Goal: Obtain resource: Obtain resource

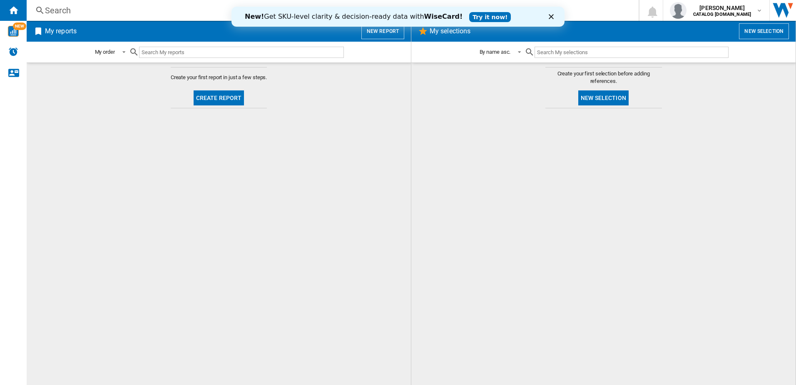
click at [550, 15] on icon "Close" at bounding box center [551, 16] width 5 height 5
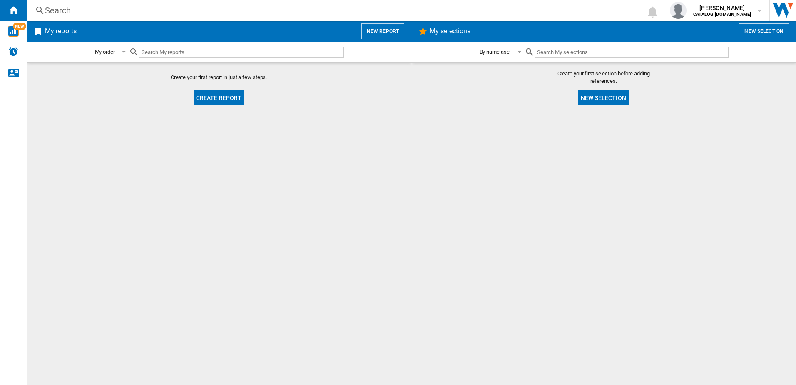
click at [275, 201] on md-content "Create your first report in just a few steps. Create report" at bounding box center [219, 223] width 384 height 322
click at [17, 36] on img "WiseCard" at bounding box center [13, 31] width 11 height 11
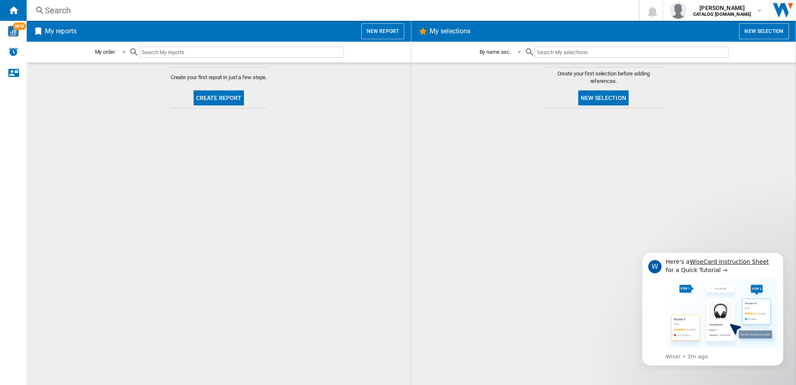
click at [246, 53] on input "text" at bounding box center [241, 52] width 205 height 11
click at [10, 30] on img "WiseCard" at bounding box center [13, 31] width 11 height 11
click at [224, 92] on button "Create report" at bounding box center [219, 97] width 51 height 15
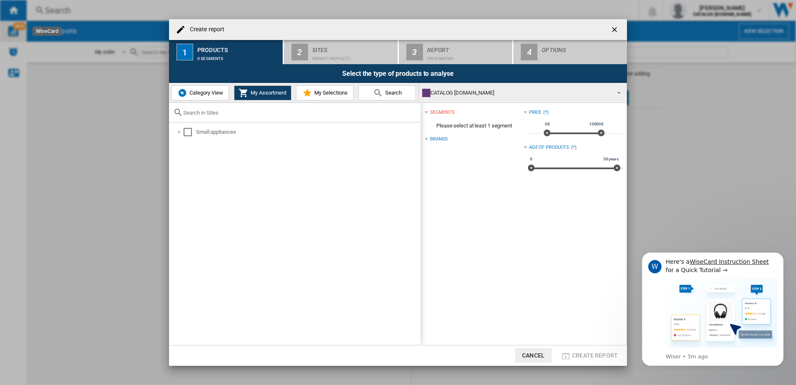
click at [263, 95] on span "My Assortment" at bounding box center [268, 93] width 38 height 6
click at [186, 131] on div "Select" at bounding box center [188, 132] width 8 height 8
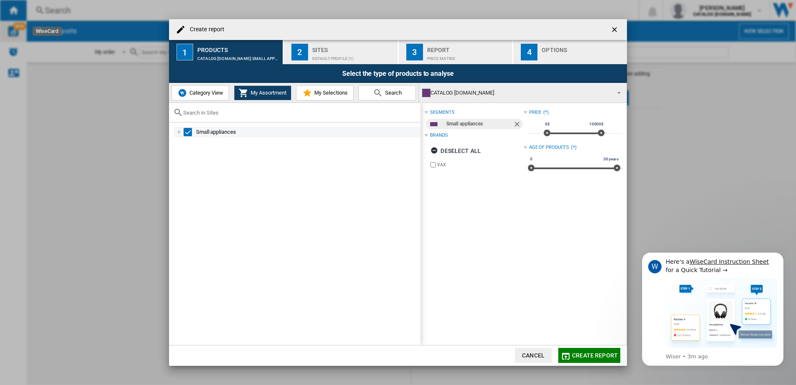
click at [177, 136] on div at bounding box center [179, 132] width 8 height 8
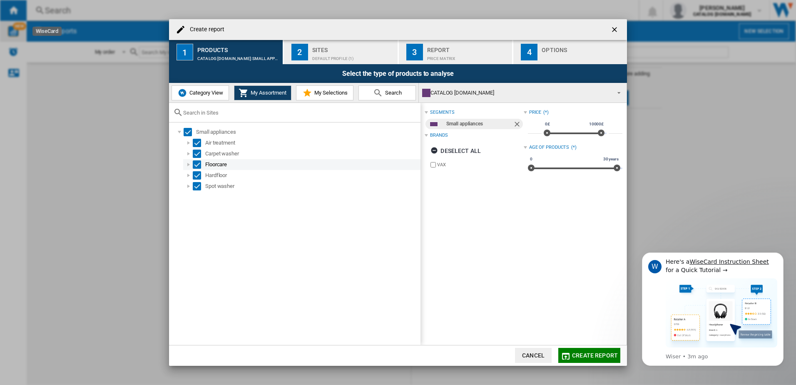
click at [189, 162] on div at bounding box center [189, 164] width 8 height 8
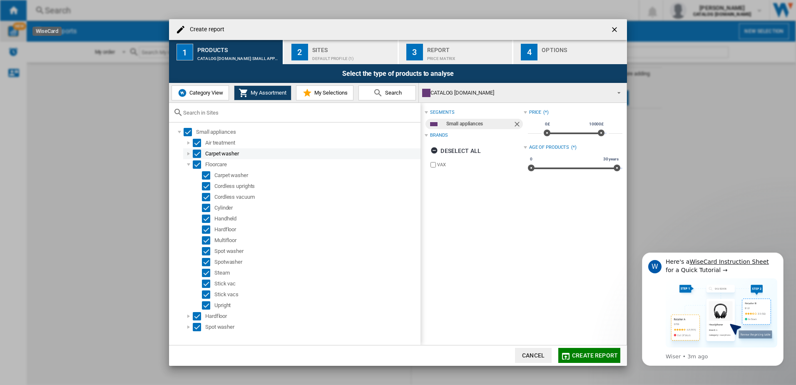
click at [195, 155] on div "Select" at bounding box center [197, 154] width 8 height 8
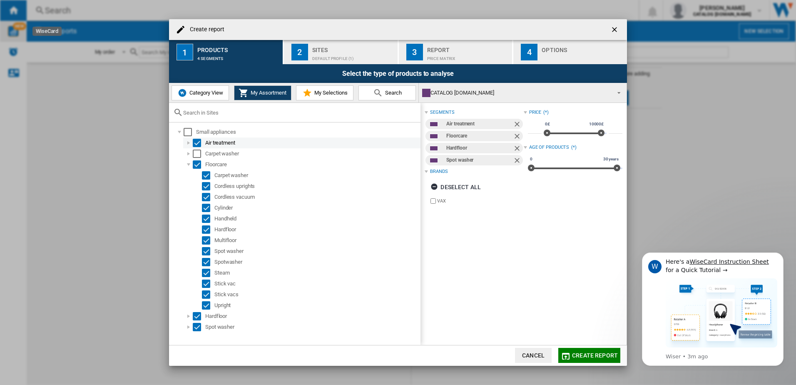
click at [199, 139] on div "Air treatment" at bounding box center [301, 142] width 237 height 11
click at [197, 142] on div "Select" at bounding box center [197, 143] width 8 height 8
click at [193, 317] on div "Select" at bounding box center [197, 316] width 8 height 8
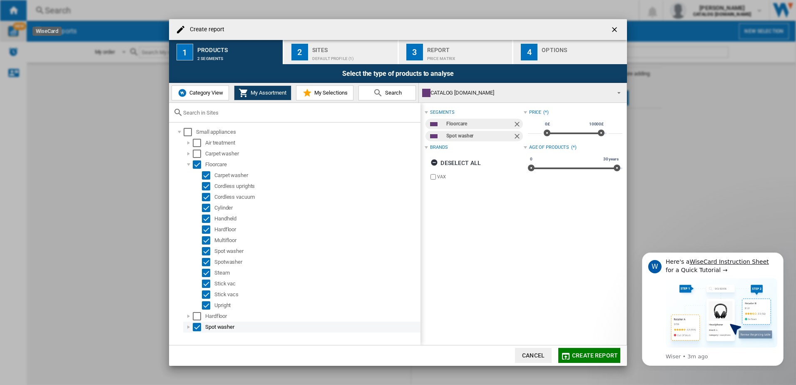
click at [200, 329] on div "Select" at bounding box center [197, 327] width 8 height 8
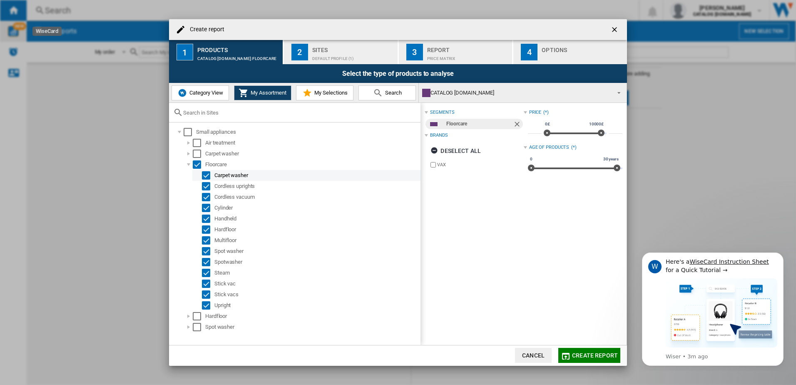
click at [207, 172] on div "Select" at bounding box center [206, 175] width 8 height 8
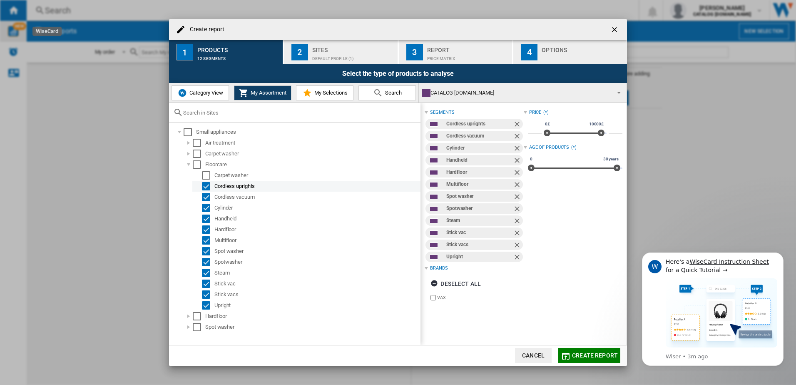
click at [208, 186] on div "Select" at bounding box center [206, 186] width 8 height 8
click at [208, 199] on div "Select" at bounding box center [206, 197] width 8 height 8
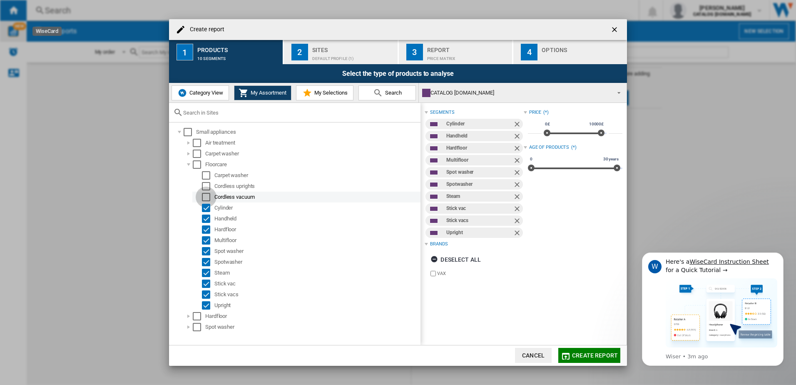
click at [208, 199] on div "Select" at bounding box center [206, 197] width 8 height 8
click at [206, 211] on div "Select" at bounding box center [206, 208] width 8 height 8
click at [207, 221] on div "Select" at bounding box center [206, 219] width 8 height 8
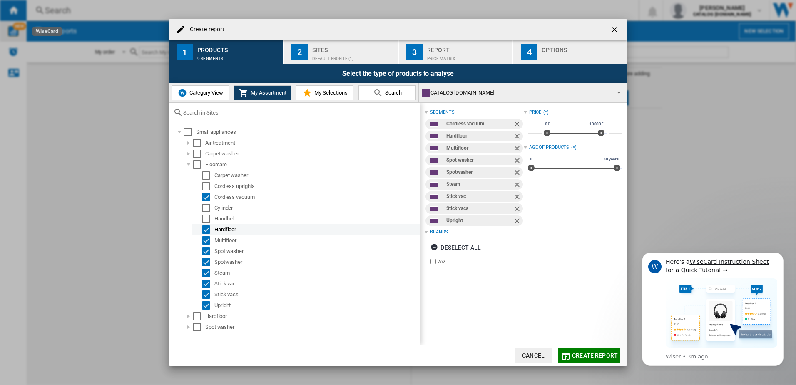
click at [207, 230] on div "Select" at bounding box center [206, 229] width 8 height 8
click at [205, 241] on div "Select" at bounding box center [206, 240] width 8 height 8
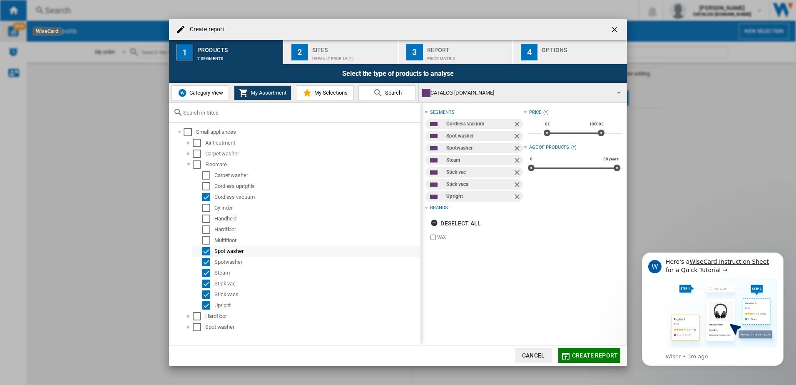
click at [207, 251] on div "Select" at bounding box center [206, 251] width 8 height 8
click at [204, 258] on div "Select" at bounding box center [206, 262] width 8 height 8
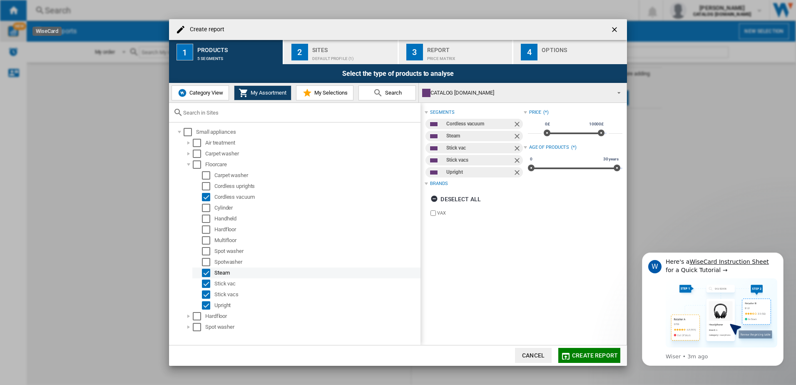
click at [206, 269] on div "Select" at bounding box center [206, 273] width 8 height 8
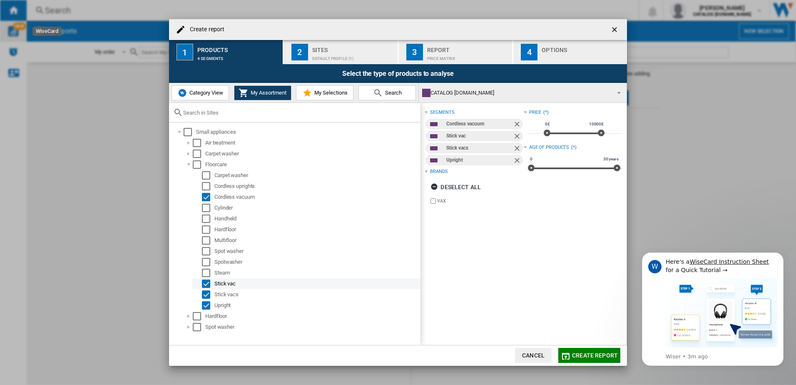
click at [206, 289] on div "Stick vac" at bounding box center [306, 283] width 228 height 11
click at [205, 300] on div "Upright" at bounding box center [306, 305] width 228 height 11
click at [205, 294] on div "Select" at bounding box center [206, 294] width 8 height 8
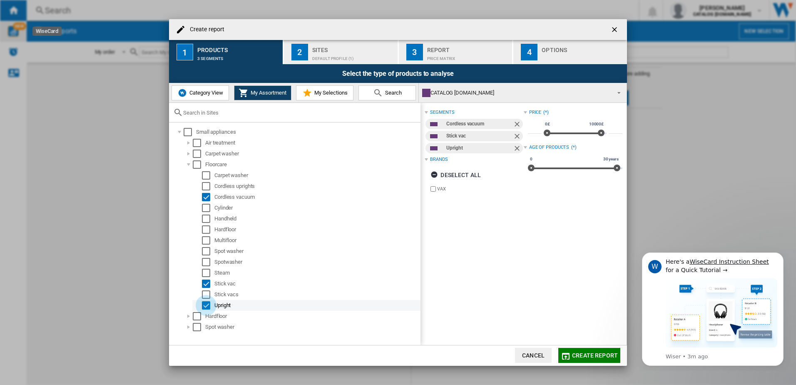
click at [205, 307] on div "Select" at bounding box center [206, 305] width 8 height 8
click at [533, 231] on div "segments Cordless vacuum Stick vac Brands Deselect all VAX Price (*) * 0£ 10000…" at bounding box center [524, 224] width 206 height 242
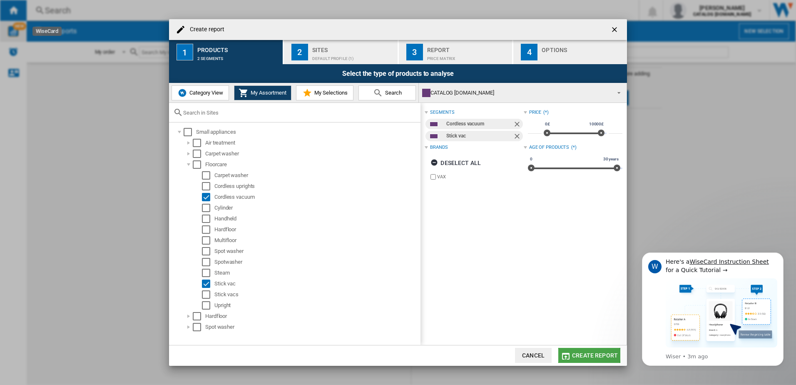
click at [572, 354] on button "Create report" at bounding box center [590, 355] width 62 height 15
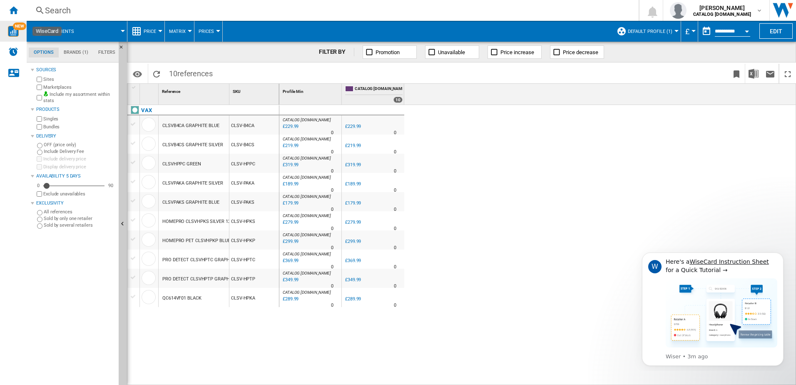
click at [496, 192] on div "CATALOG VAX.UK : 0.0 % £229.99 % N/A 0 CATALOG VAX.UK : 0.0 % £229.99 % N/A 0" at bounding box center [537, 245] width 517 height 280
click at [79, 52] on md-tab-item "Brands (1)" at bounding box center [76, 52] width 35 height 10
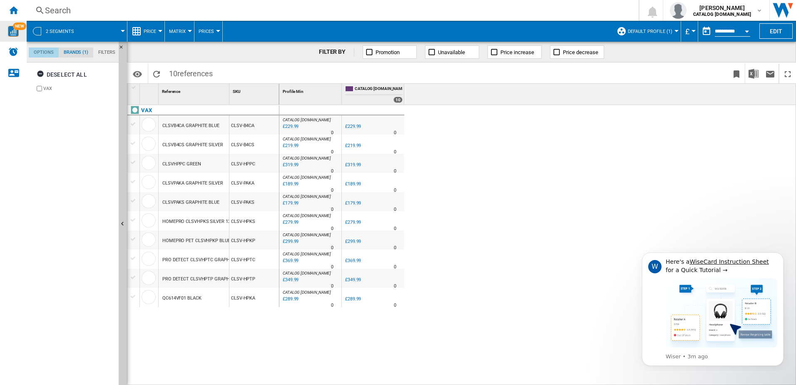
click at [39, 51] on md-tab-item "Options" at bounding box center [44, 52] width 30 height 10
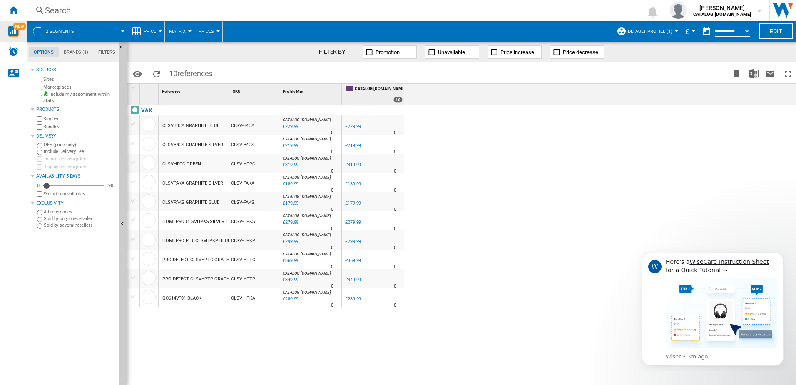
click at [327, 331] on div "CATALOG VAX.UK : 0.0 % £229.99 % N/A 0 CATALOG VAX.UK : 0.0 % £229.99 % N/A 0" at bounding box center [537, 245] width 517 height 280
click at [292, 309] on div "CATALOG VAX.UK : 0.0 % £229.99 % N/A 0 CATALOG VAX.UK : 0.0 % £229.99 % N/A 0" at bounding box center [537, 245] width 517 height 280
click at [405, 100] on div "Profile Min 1 CATALOG VAX.UK 10" at bounding box center [344, 94] width 130 height 21
click at [373, 88] on span "CATALOG [DOMAIN_NAME]" at bounding box center [379, 89] width 48 height 7
click at [140, 70] on md-icon "Options" at bounding box center [137, 74] width 10 height 10
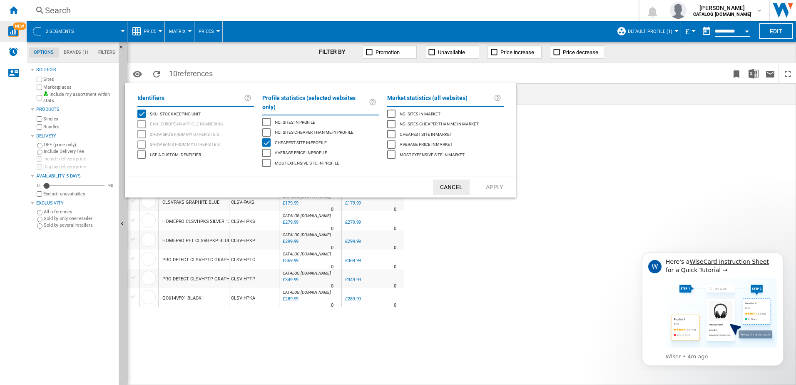
click at [269, 138] on div "Cheapest site in profile" at bounding box center [266, 142] width 8 height 8
click at [278, 119] on span "No. sites in profile" at bounding box center [295, 122] width 40 height 6
click at [284, 129] on span "No. sites cheaper than me in profile" at bounding box center [314, 132] width 78 height 6
click at [283, 149] on span "Average price in profile" at bounding box center [301, 152] width 52 height 6
drag, startPoint x: 291, startPoint y: 158, endPoint x: 288, endPoint y: 154, distance: 4.7
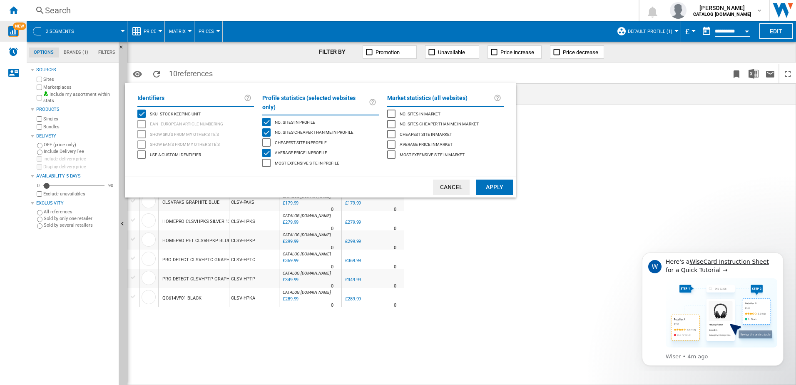
click at [291, 159] on div "Most expensive site in profile" at bounding box center [306, 163] width 67 height 8
click at [286, 139] on span "Cheapest site in profile" at bounding box center [301, 142] width 52 height 6
click at [486, 180] on button "Apply" at bounding box center [494, 187] width 37 height 15
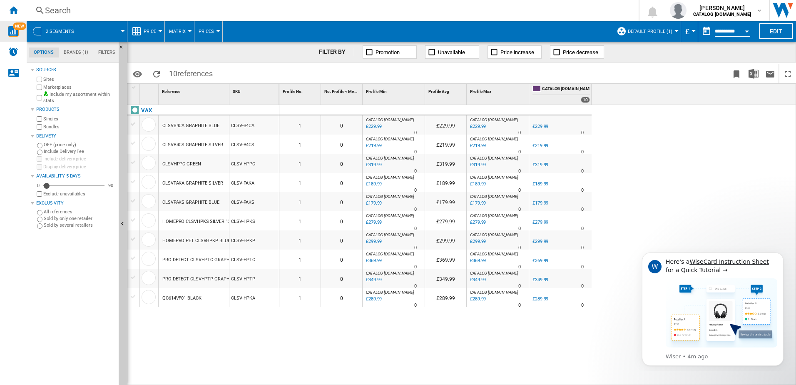
click at [384, 179] on span "CATALOG [DOMAIN_NAME]" at bounding box center [390, 177] width 48 height 5
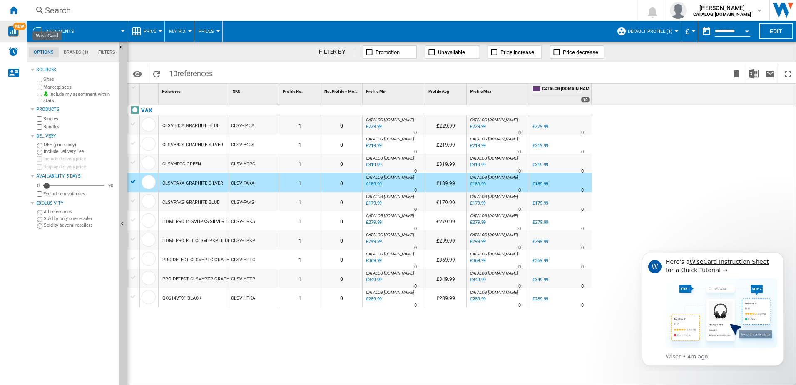
click at [14, 33] on img "WiseCard" at bounding box center [13, 31] width 11 height 11
click at [75, 56] on md-tab-item "Brands (1)" at bounding box center [76, 52] width 35 height 10
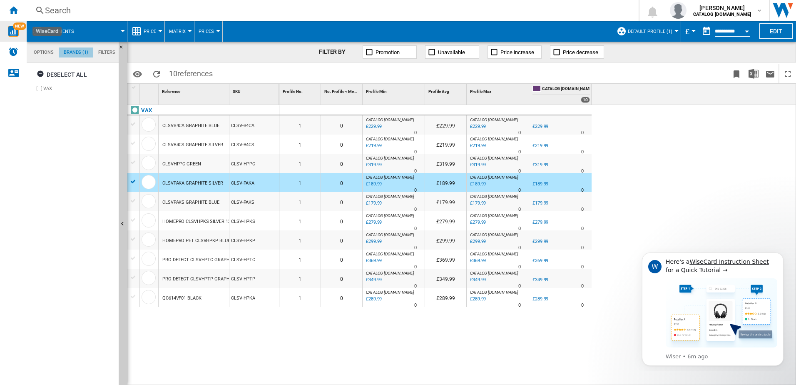
scroll to position [32, 0]
click at [118, 47] on md-tabs-canvas "Options Brands (1) Filters Options Brands (1) Filters" at bounding box center [77, 52] width 100 height 21
click at [111, 50] on md-tab-item "Filters" at bounding box center [106, 52] width 27 height 10
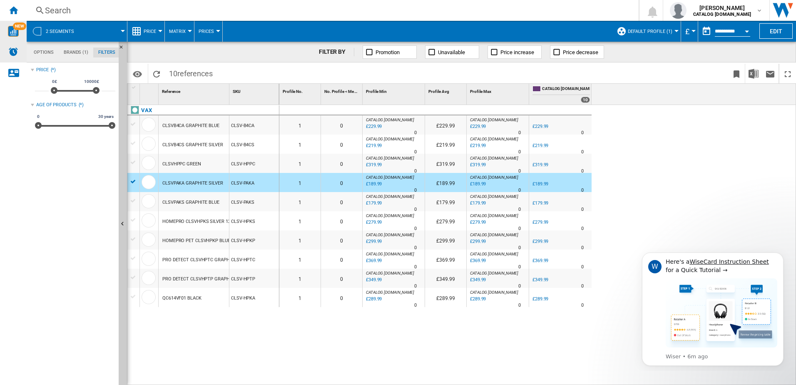
click at [13, 47] on img "Alerts" at bounding box center [13, 52] width 10 height 10
click at [100, 31] on span at bounding box center [104, 31] width 37 height 21
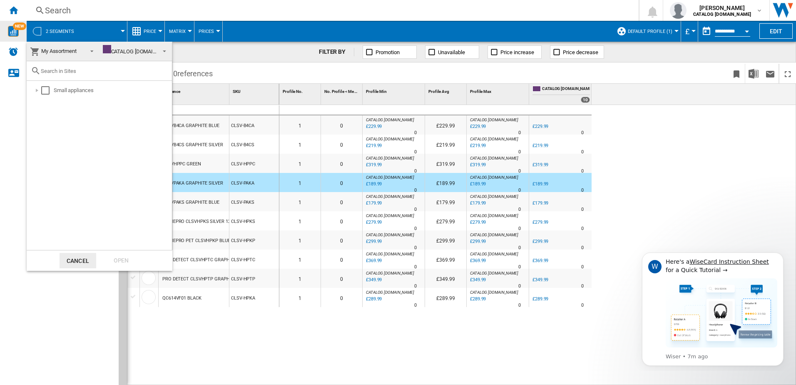
click at [52, 39] on md-backdrop at bounding box center [398, 192] width 796 height 385
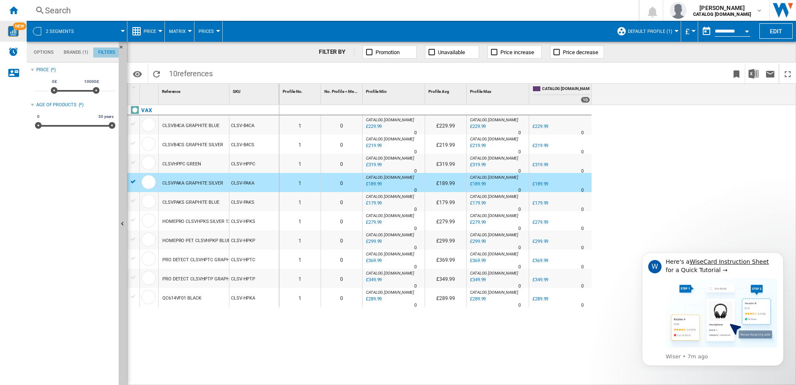
click at [99, 53] on md-tab-item "Filters" at bounding box center [106, 52] width 27 height 10
click at [75, 33] on button "2 segments" at bounding box center [64, 31] width 37 height 21
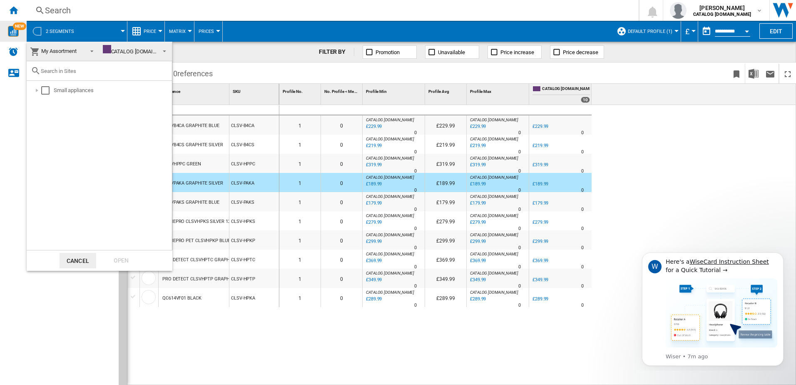
click at [87, 55] on span at bounding box center [90, 51] width 10 height 12
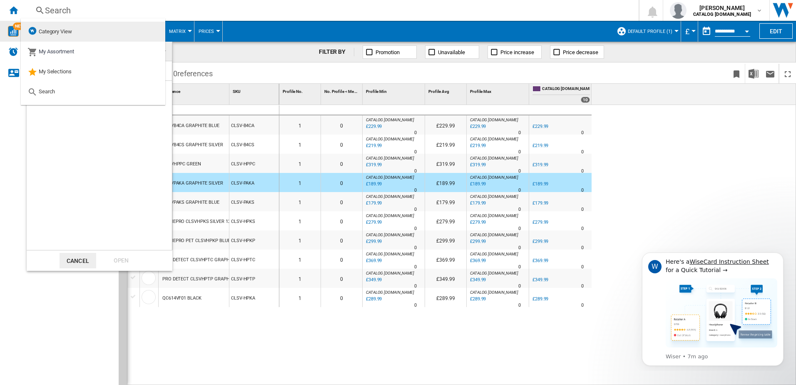
click at [115, 26] on md-option "Category View" at bounding box center [93, 32] width 145 height 20
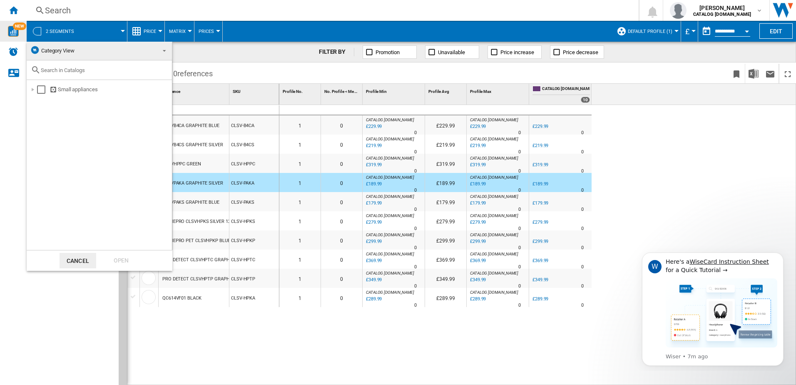
click at [160, 52] on span at bounding box center [162, 50] width 10 height 12
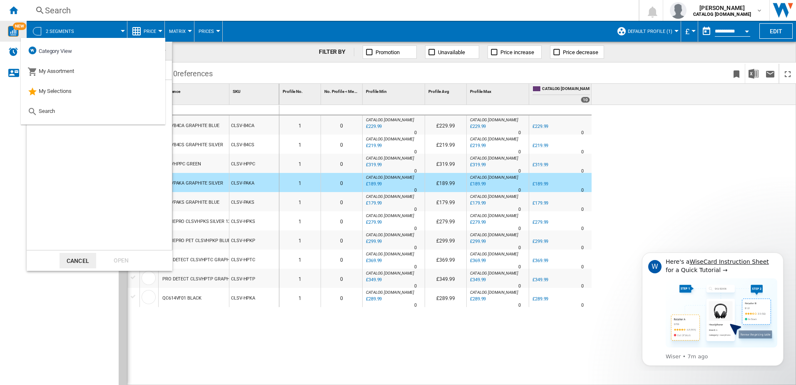
click at [122, 170] on div "Small appliances" at bounding box center [99, 165] width 145 height 170
click at [84, 185] on div "Small appliances" at bounding box center [99, 165] width 145 height 170
click at [44, 115] on div "Search" at bounding box center [40, 111] width 27 height 12
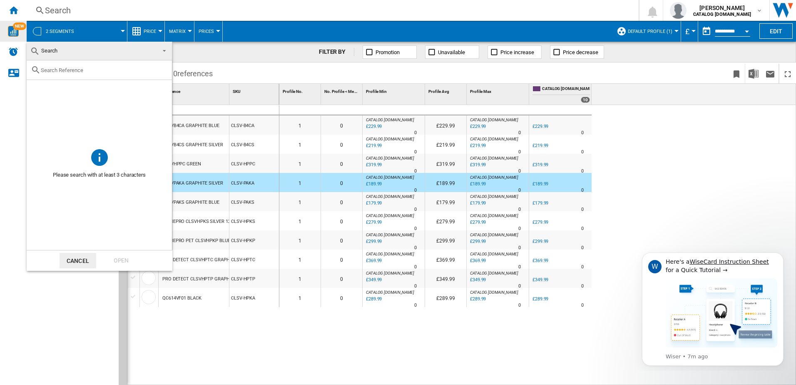
click at [37, 75] on md-icon at bounding box center [36, 70] width 10 height 10
click at [58, 67] on input "text" at bounding box center [104, 70] width 127 height 6
type input "B"
type input "VAX Blade"
click at [709, 313] on img "Message content" at bounding box center [722, 312] width 112 height 69
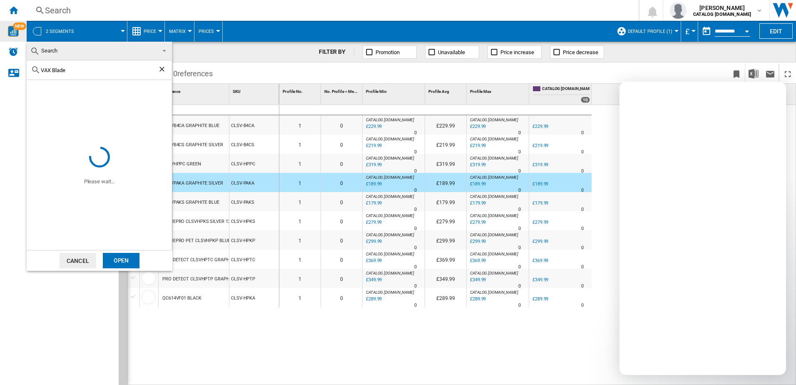
scroll to position [0, 0]
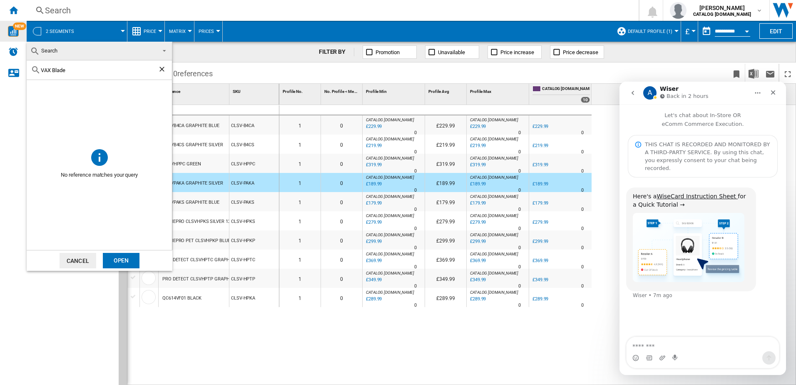
click at [87, 261] on button "Cancel" at bounding box center [78, 260] width 37 height 15
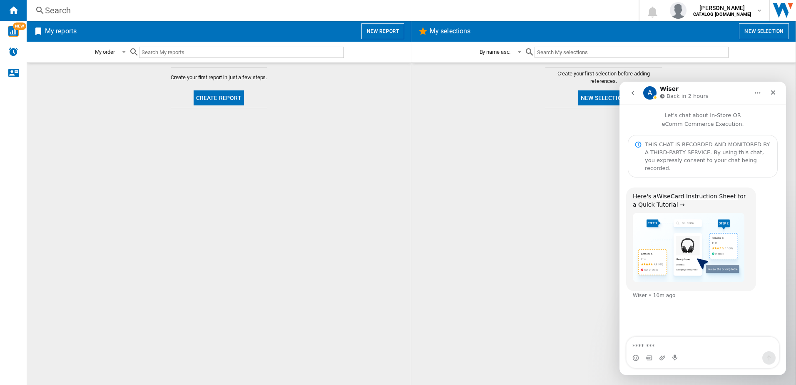
click at [216, 100] on button "Create report" at bounding box center [219, 97] width 51 height 15
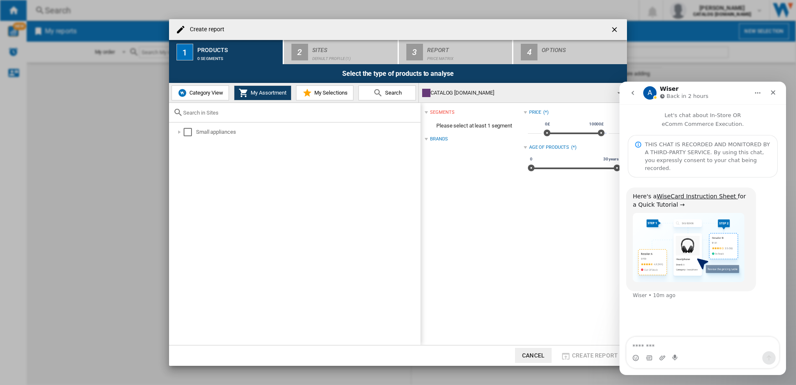
click at [202, 95] on span "Category View" at bounding box center [205, 93] width 36 height 6
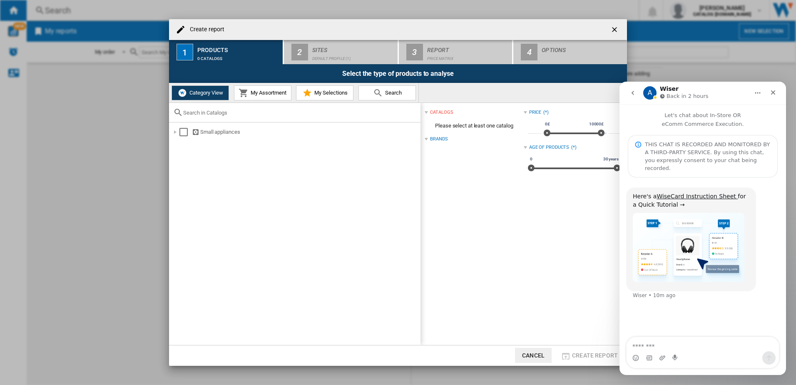
click at [252, 85] on button "My Assortment" at bounding box center [262, 92] width 57 height 15
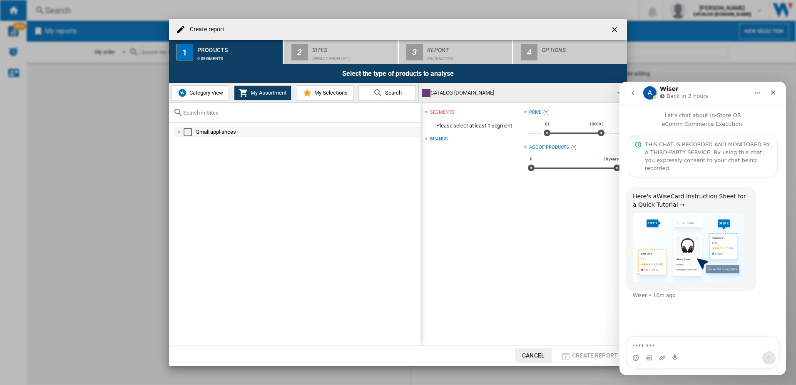
click at [181, 134] on div at bounding box center [179, 132] width 8 height 8
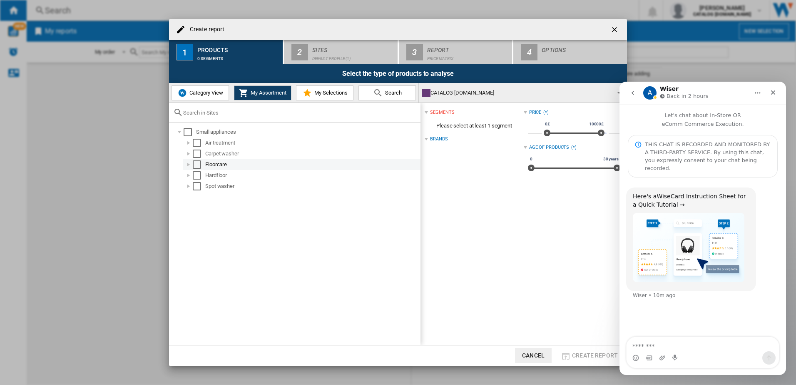
click at [190, 163] on div at bounding box center [189, 164] width 8 height 8
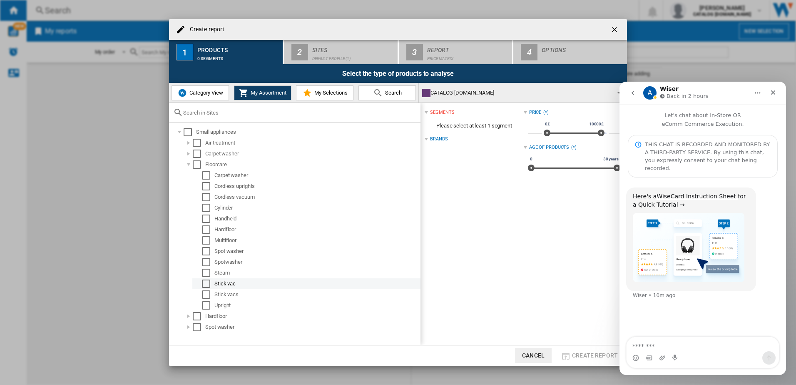
click at [203, 281] on div "Select" at bounding box center [206, 283] width 8 height 8
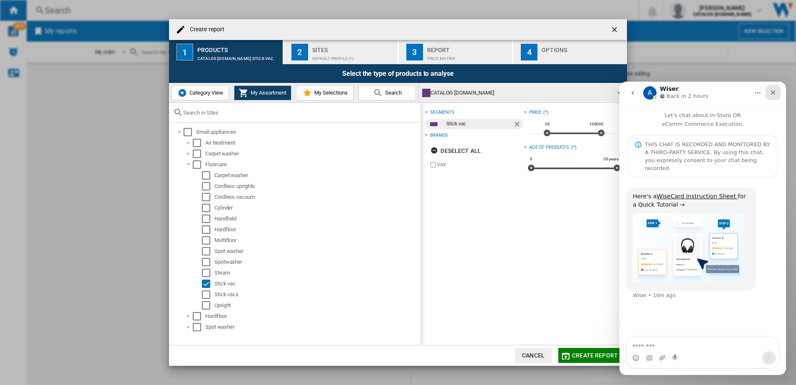
click at [772, 91] on icon "Close" at bounding box center [773, 92] width 7 height 7
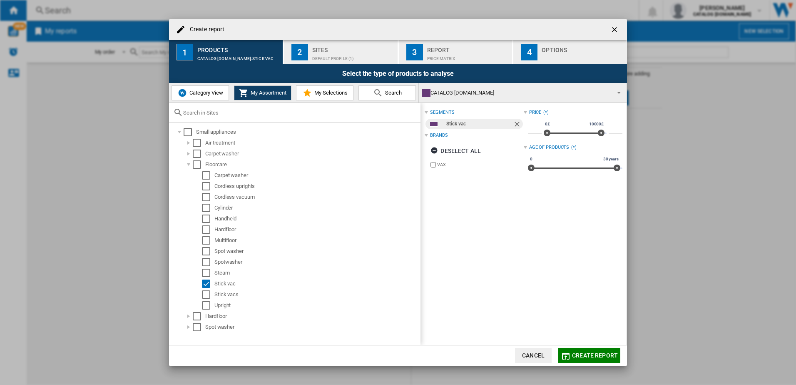
click at [345, 43] on button "2 Sites Default profile (1)" at bounding box center [341, 52] width 115 height 24
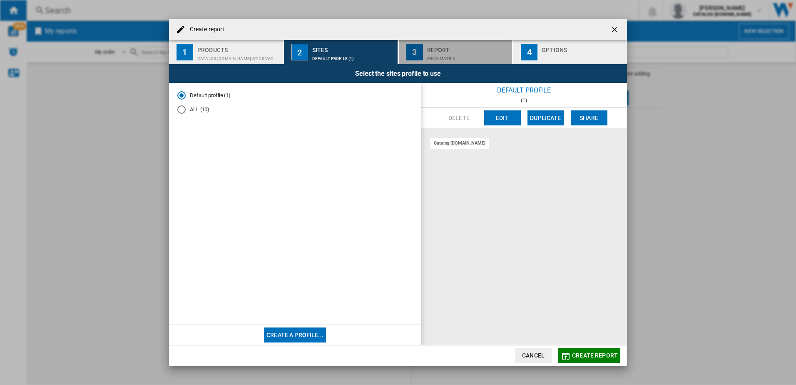
click at [468, 52] on div "Price Matrix" at bounding box center [468, 56] width 82 height 9
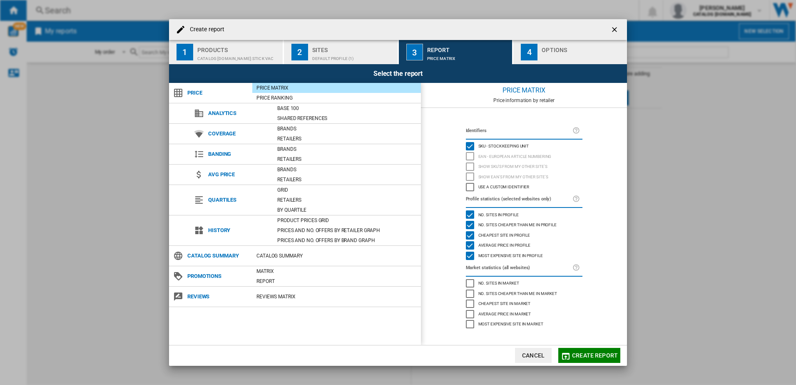
click at [364, 65] on div "Select the report" at bounding box center [398, 73] width 458 height 19
click at [359, 52] on div "Default profile (1)" at bounding box center [353, 56] width 82 height 9
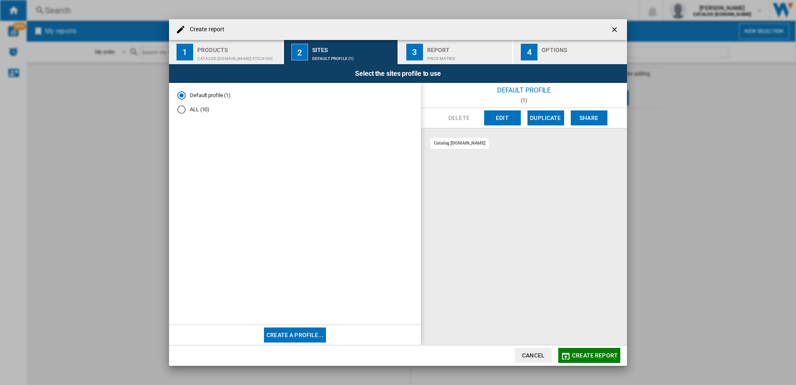
click at [532, 108] on div "Default profile (1) Delete Edit Duplicate Share catalog vax.uk" at bounding box center [524, 214] width 206 height 262
click at [178, 108] on div "ALL (10)" at bounding box center [181, 109] width 8 height 8
click at [426, 52] on button "3 Report Price Matrix" at bounding box center [456, 52] width 115 height 24
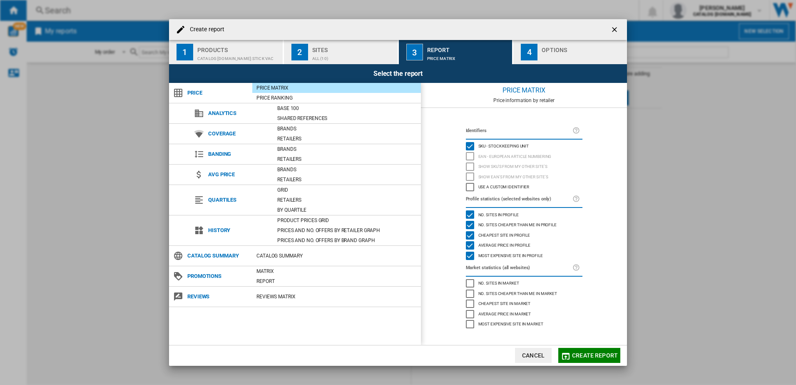
click at [595, 352] on span "Create report" at bounding box center [595, 355] width 46 height 7
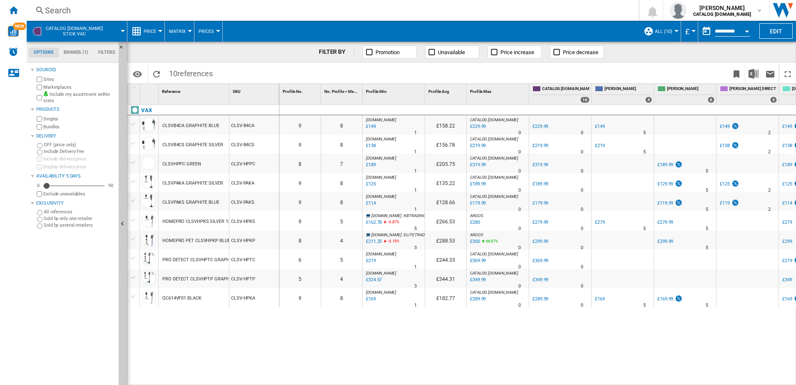
click at [525, 369] on div "0 0 9 8 AO.COM : AO -35.2 % £149 % N/A 1 AO.COM : AO £158.22 CATALOG VAX.UK : 0…" at bounding box center [537, 245] width 517 height 280
click at [217, 126] on div "CLSVB4CA GRAPHITE BLUE" at bounding box center [190, 125] width 57 height 19
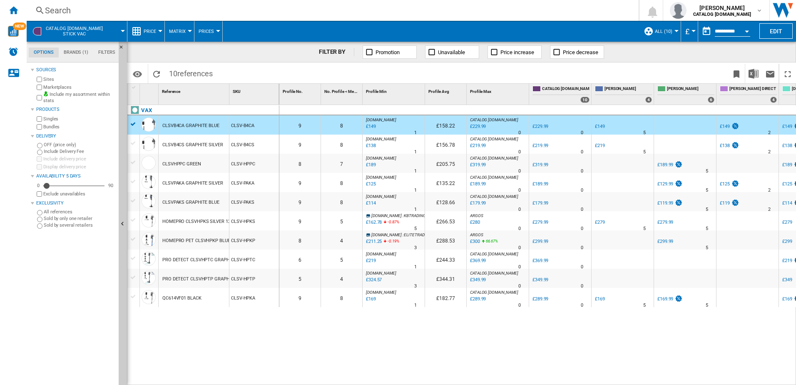
click at [195, 302] on div "QC614VF01 BLACK" at bounding box center [181, 298] width 39 height 19
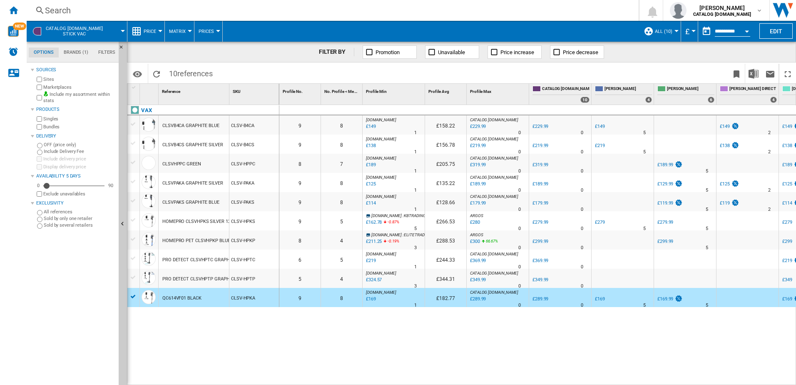
click at [210, 326] on div "VAX CLSVB4CA GRAPHITE BLUE CLSV-B4CA CLSVB4CS GRAPHITE SILVER CLSV-B4CS CLSVHPP…" at bounding box center [203, 243] width 152 height 276
click at [508, 82] on span at bounding box center [601, 74] width 256 height 20
click at [432, 49] on ng-md-icon at bounding box center [432, 52] width 8 height 8
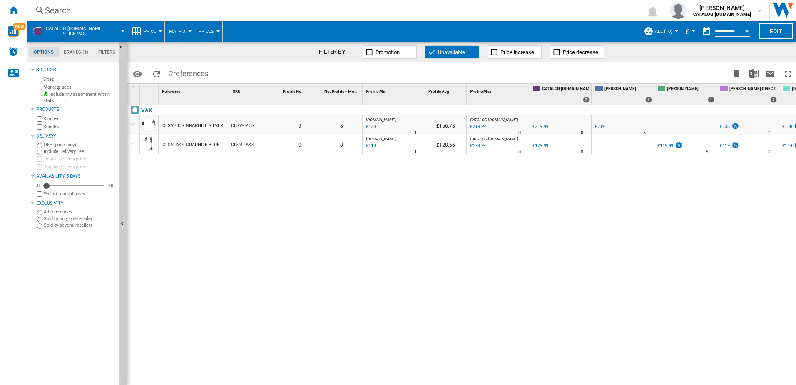
click at [436, 77] on span at bounding box center [342, 74] width 258 height 20
click at [428, 49] on ng-md-icon at bounding box center [432, 52] width 8 height 8
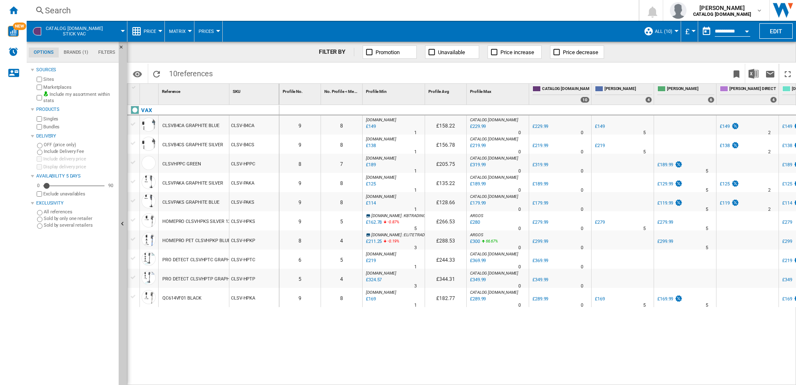
click at [102, 57] on md-tabs-canvas "Options Brands (1) Filters Options Brands (1) Filters" at bounding box center [77, 52] width 100 height 21
click at [108, 49] on md-tab-item "Filters" at bounding box center [106, 52] width 27 height 10
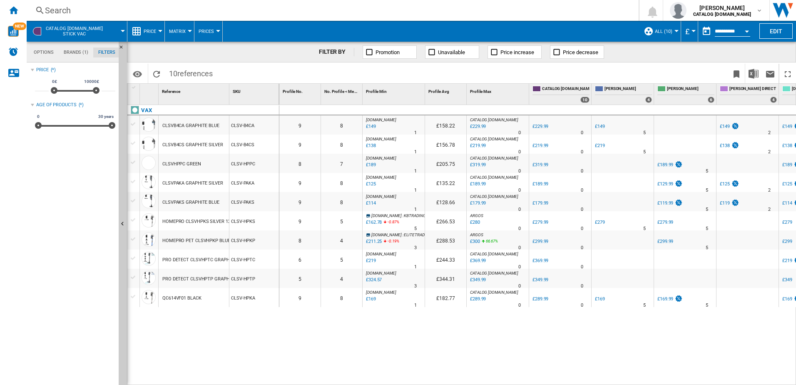
click at [70, 51] on md-tab-item "Brands (1)" at bounding box center [76, 52] width 35 height 10
click at [42, 57] on md-tab-item "Options" at bounding box center [44, 52] width 30 height 10
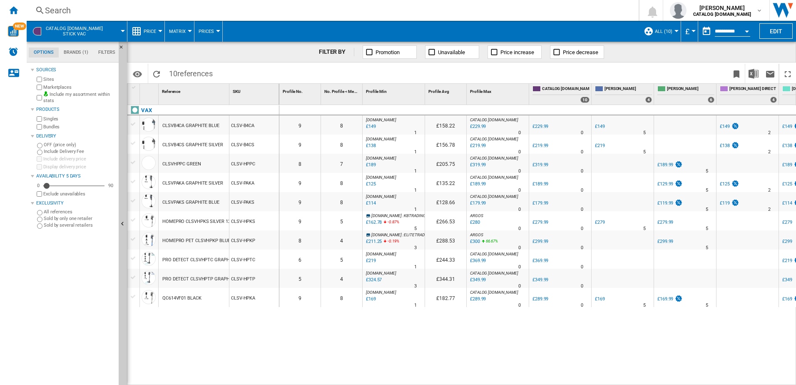
scroll to position [10, 0]
click at [776, 24] on button "Edit" at bounding box center [776, 30] width 33 height 15
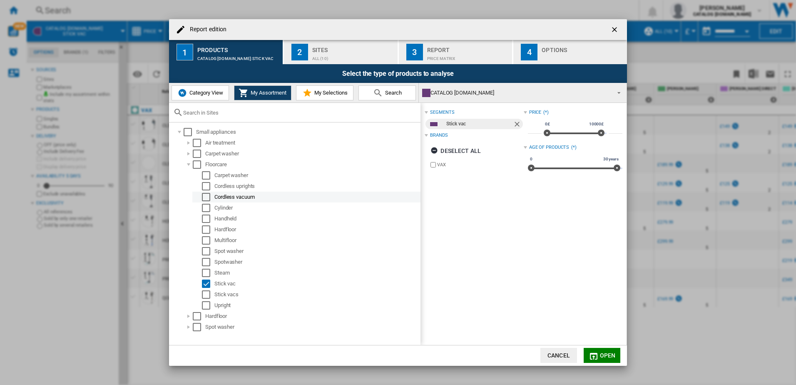
click at [210, 199] on div "Select" at bounding box center [206, 197] width 8 height 8
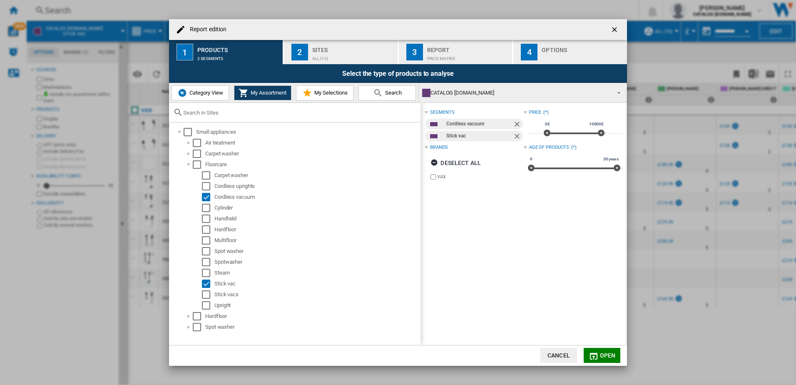
click at [307, 28] on div "Report edition" at bounding box center [398, 29] width 458 height 21
click at [318, 62] on button "2 Sites ALL (10)" at bounding box center [341, 52] width 115 height 24
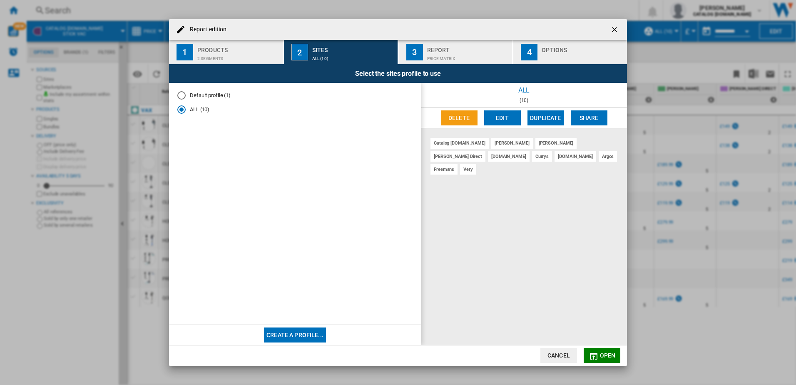
click at [426, 57] on button "3 Report Price Matrix" at bounding box center [456, 52] width 115 height 24
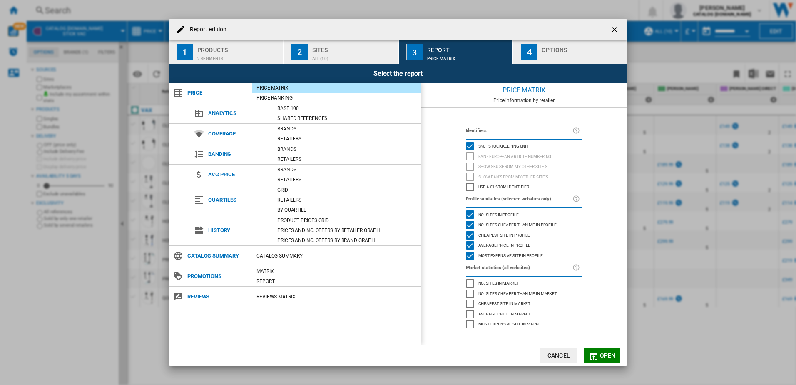
click at [545, 64] on button "4 Options" at bounding box center [571, 52] width 114 height 24
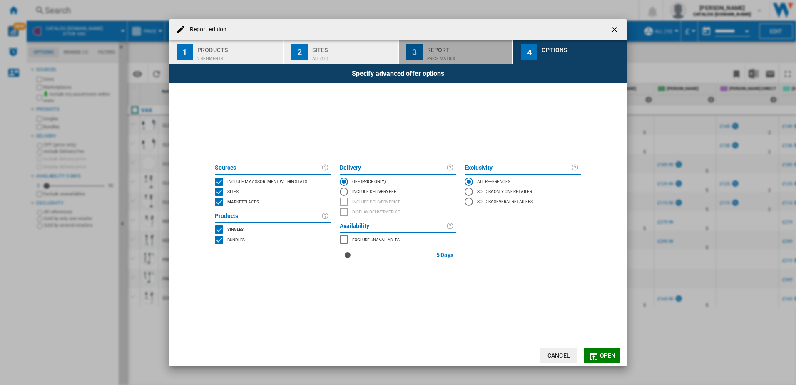
click at [434, 57] on div "Price Matrix" at bounding box center [468, 56] width 82 height 9
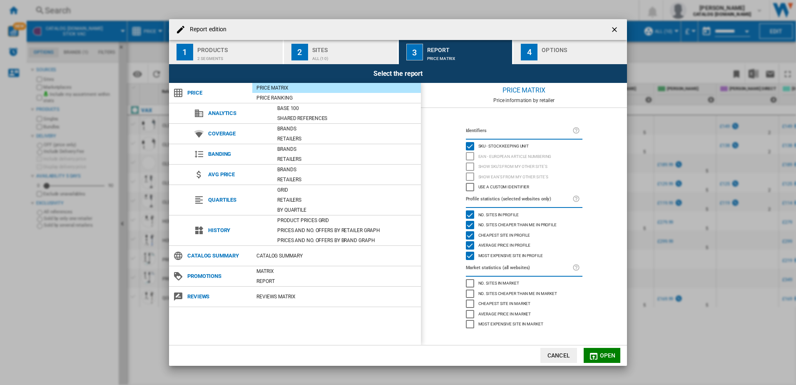
click at [225, 110] on span "Analytics" at bounding box center [238, 113] width 69 height 12
click at [257, 110] on span "Analytics" at bounding box center [238, 113] width 69 height 12
drag, startPoint x: 271, startPoint y: 115, endPoint x: 261, endPoint y: 120, distance: 11.2
click at [270, 116] on span "Analytics" at bounding box center [238, 113] width 69 height 12
drag, startPoint x: 220, startPoint y: 136, endPoint x: 227, endPoint y: 137, distance: 7.1
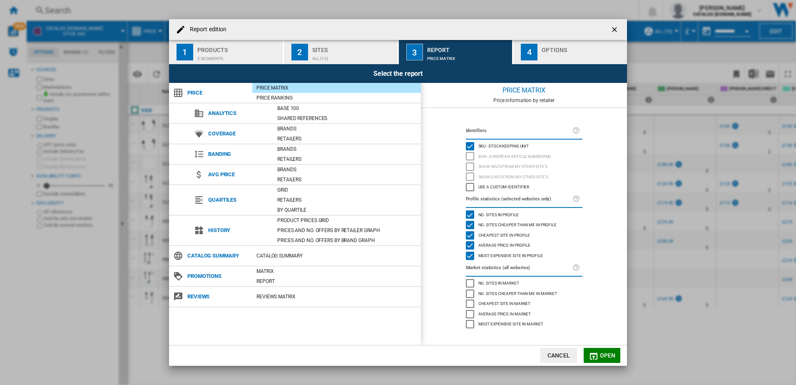
click at [225, 136] on span "Coverage" at bounding box center [238, 134] width 69 height 12
drag, startPoint x: 227, startPoint y: 137, endPoint x: 386, endPoint y: 176, distance: 164.3
click at [387, 176] on div "Retailers" at bounding box center [347, 179] width 148 height 8
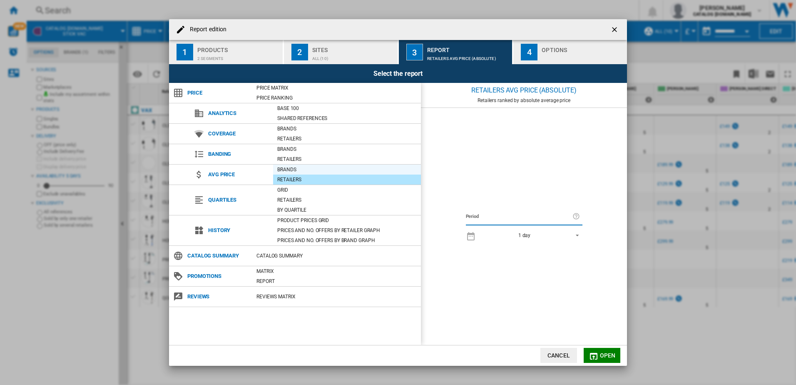
click at [299, 172] on div "Brands" at bounding box center [347, 169] width 148 height 8
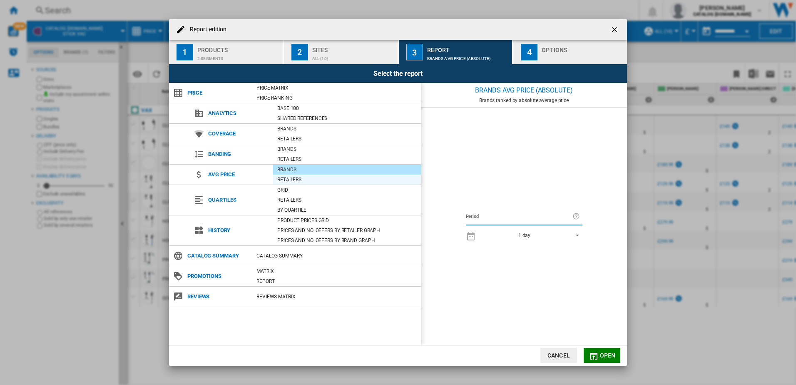
click at [302, 184] on div "Retailers" at bounding box center [347, 179] width 148 height 8
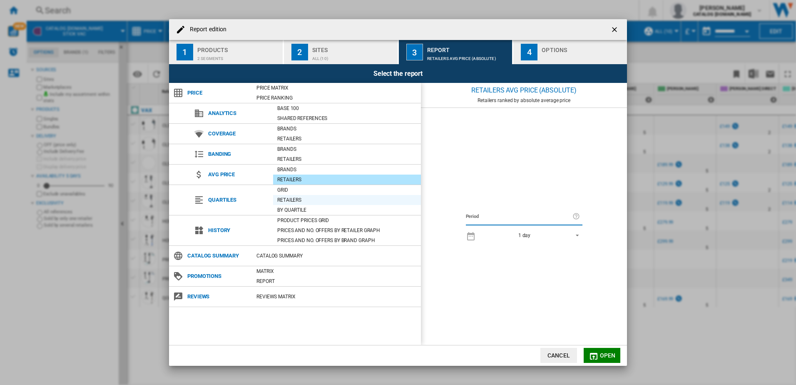
click at [310, 199] on div "Retailers" at bounding box center [347, 200] width 148 height 8
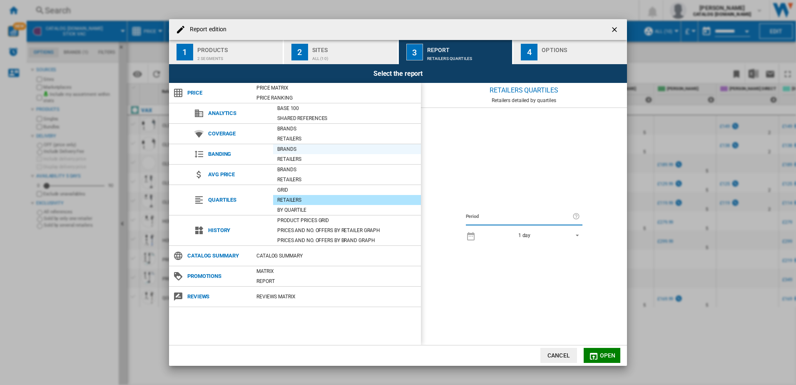
click at [300, 151] on div "Brands" at bounding box center [347, 149] width 148 height 8
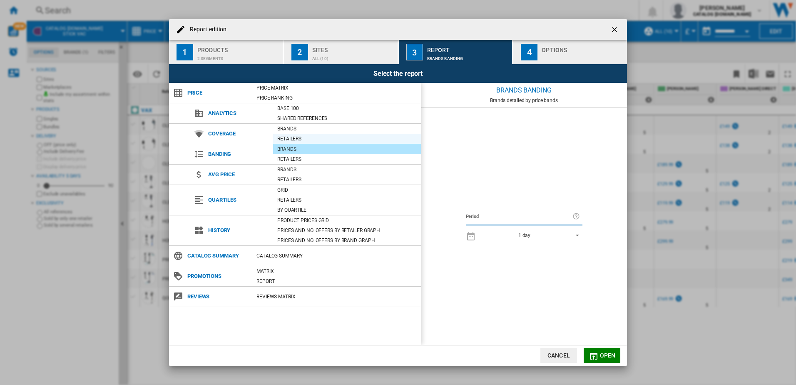
click at [300, 140] on div "Retailers" at bounding box center [347, 139] width 148 height 8
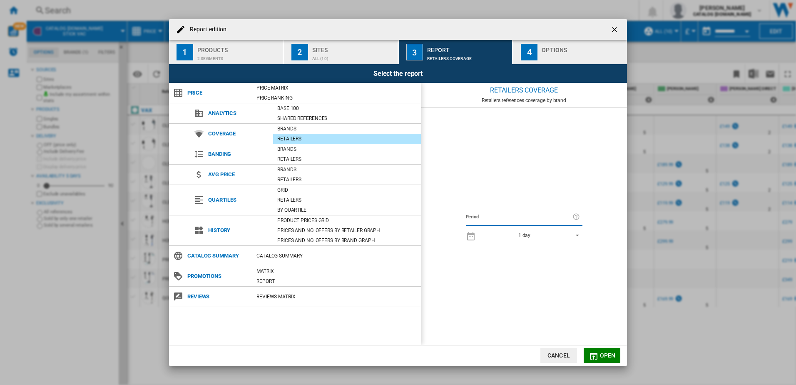
click at [545, 232] on span "1 day" at bounding box center [524, 235] width 87 height 7
click at [522, 177] on md-backdrop at bounding box center [398, 192] width 796 height 385
click at [274, 284] on div "Report" at bounding box center [336, 281] width 169 height 8
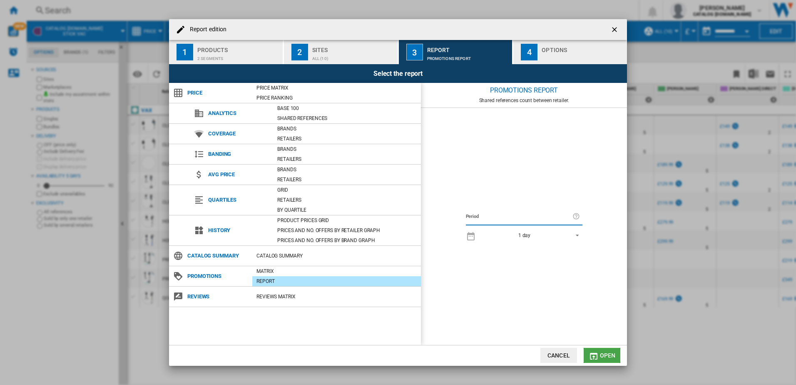
click at [615, 355] on span "Open" at bounding box center [608, 355] width 16 height 7
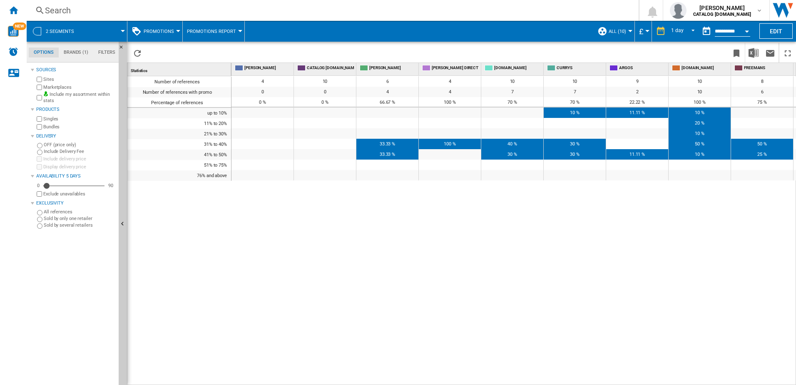
click at [187, 104] on div "Percentage of references" at bounding box center [179, 102] width 104 height 10
click at [178, 228] on div "Number of references Number of references with promo Percentage of references u…" at bounding box center [179, 228] width 104 height 305
click at [164, 29] on span "Promotions" at bounding box center [159, 31] width 30 height 5
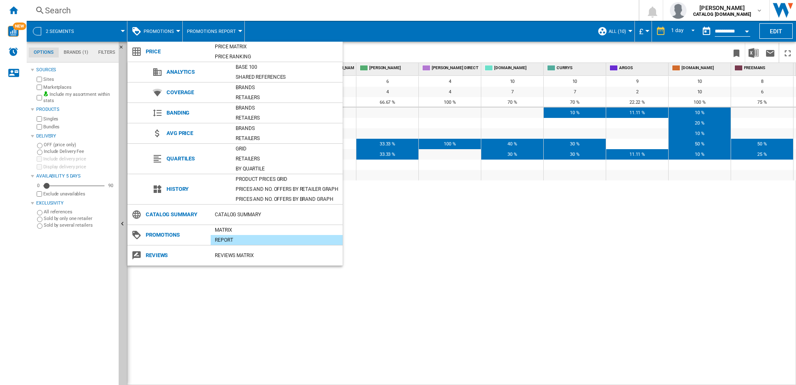
click at [231, 226] on div "Matrix" at bounding box center [277, 230] width 132 height 8
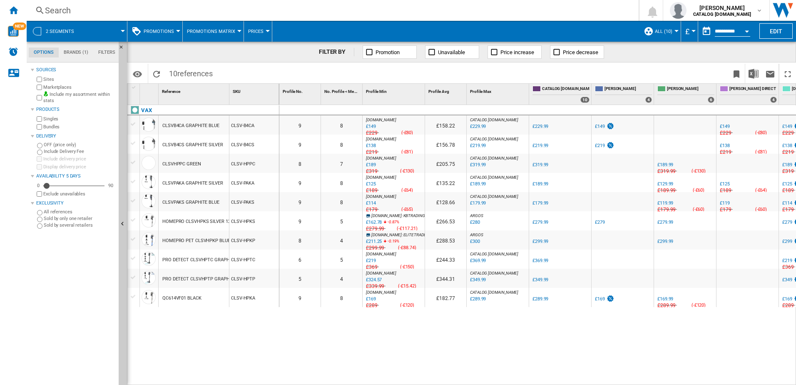
drag, startPoint x: 564, startPoint y: 379, endPoint x: 624, endPoint y: 381, distance: 60.4
click at [624, 381] on div "0 0 9 8 AO.COM : AO -35.2 % £149 % N/A £229 ( -£80 ) AO.COM : AO £158.22 CATALO…" at bounding box center [537, 245] width 517 height 280
drag, startPoint x: 223, startPoint y: 126, endPoint x: 651, endPoint y: 156, distance: 429.2
click at [651, 155] on div "1 Reference 1 SKU 1 VAX CLSVB4CA GRAPHITE BLUE CLSV-B4CA CLSVB4CS GRAPHITE SILV…" at bounding box center [461, 234] width 669 height 301
click at [303, 121] on div "9" at bounding box center [299, 124] width 41 height 19
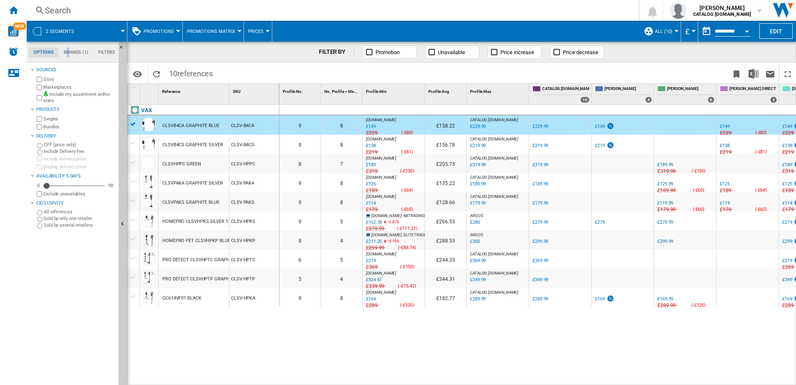
click at [69, 49] on md-tab-item "Brands (1)" at bounding box center [76, 52] width 35 height 10
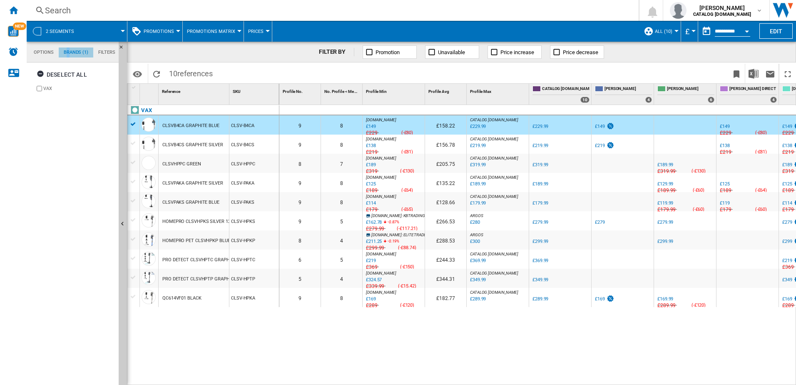
scroll to position [32, 0]
drag, startPoint x: 69, startPoint y: 49, endPoint x: 90, endPoint y: 83, distance: 39.4
click at [86, 104] on div "Deselect all VAX" at bounding box center [73, 225] width 85 height 320
click at [101, 48] on md-tab-item "Filters" at bounding box center [106, 52] width 27 height 10
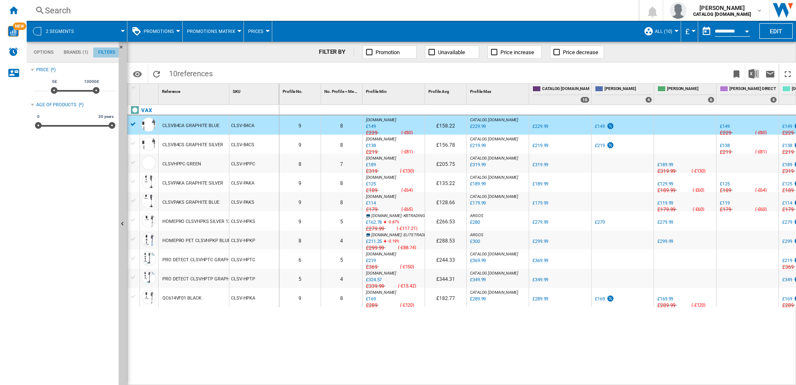
scroll to position [54, 0]
drag, startPoint x: 37, startPoint y: 126, endPoint x: 17, endPoint y: 126, distance: 19.6
click at [17, 126] on div "NEW Search Search 0 jade gee CATALOG VAX.UK CATALOG VAX.UK" at bounding box center [398, 192] width 796 height 385
click at [17, 126] on wk-sidenav "NEW" at bounding box center [13, 192] width 27 height 385
click at [41, 55] on md-tab-item "Options" at bounding box center [44, 52] width 30 height 10
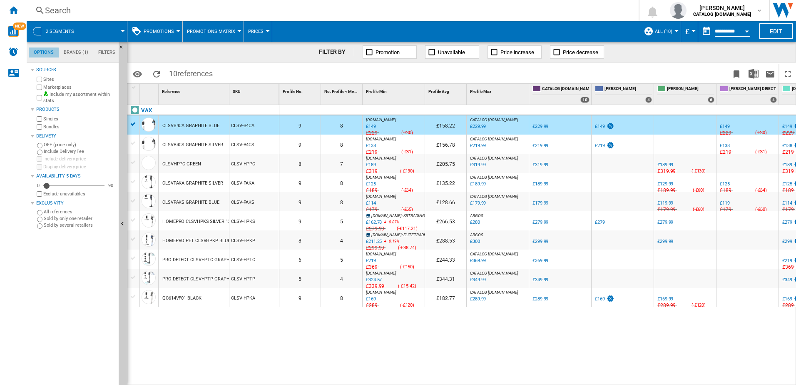
scroll to position [10, 0]
click at [170, 26] on button "Promotions" at bounding box center [161, 31] width 35 height 21
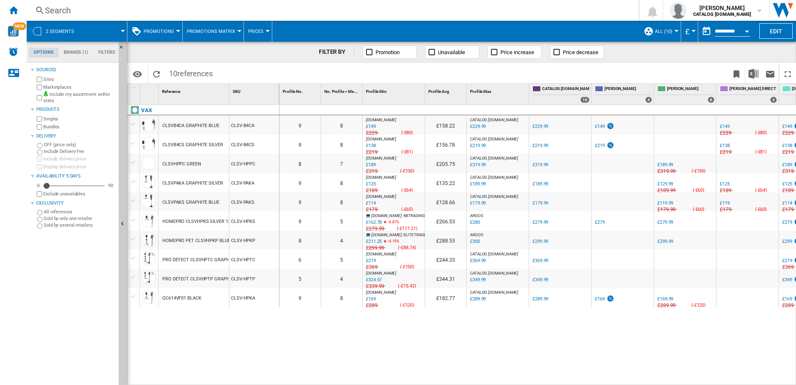
click at [178, 26] on md-backdrop at bounding box center [398, 192] width 796 height 385
click at [170, 28] on md-backdrop at bounding box center [398, 192] width 796 height 385
click at [420, 111] on md-backdrop at bounding box center [398, 192] width 796 height 385
click at [480, 127] on md-backdrop at bounding box center [398, 192] width 796 height 385
drag, startPoint x: 501, startPoint y: 381, endPoint x: 619, endPoint y: 367, distance: 118.3
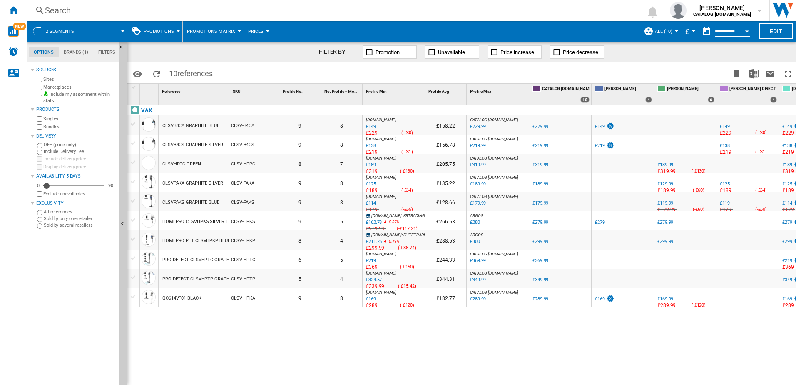
click at [619, 367] on md-backdrop at bounding box center [398, 192] width 796 height 385
click at [586, 377] on md-backdrop at bounding box center [398, 192] width 796 height 385
drag, startPoint x: 576, startPoint y: 380, endPoint x: 639, endPoint y: 361, distance: 65.9
click at [638, 364] on md-backdrop at bounding box center [398, 192] width 796 height 385
drag, startPoint x: 639, startPoint y: 361, endPoint x: 640, endPoint y: 357, distance: 4.2
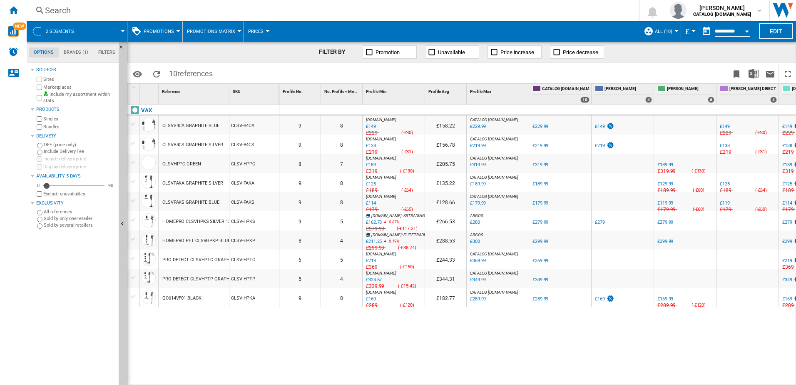
click at [640, 360] on md-backdrop at bounding box center [398, 192] width 796 height 385
click at [662, 24] on md-backdrop at bounding box center [398, 192] width 796 height 385
click at [668, 33] on md-backdrop at bounding box center [398, 192] width 796 height 385
click at [689, 25] on button "£" at bounding box center [690, 31] width 8 height 21
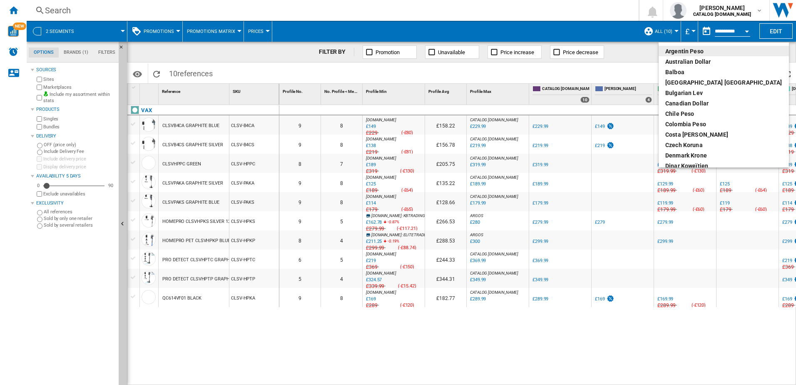
click at [666, 37] on md-backdrop at bounding box center [398, 192] width 796 height 385
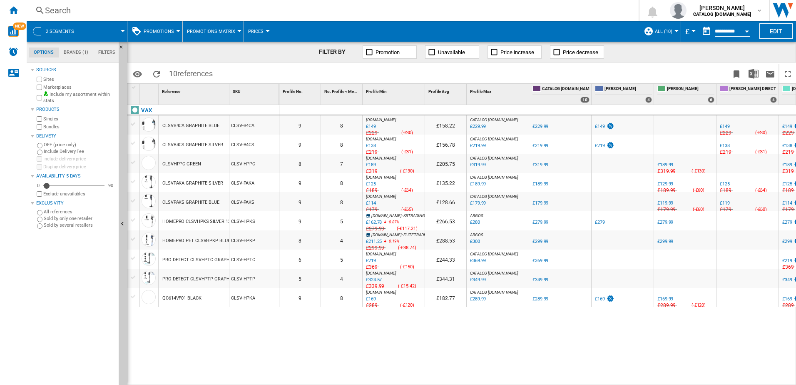
click at [670, 32] on span "ALL (10)" at bounding box center [663, 31] width 17 height 5
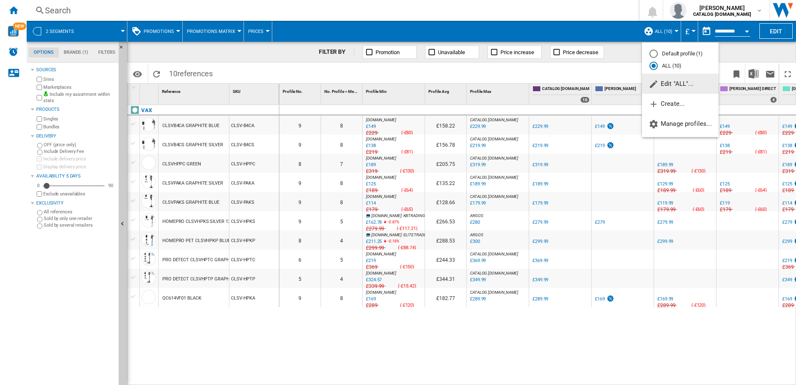
click at [746, 26] on md-backdrop at bounding box center [398, 192] width 796 height 385
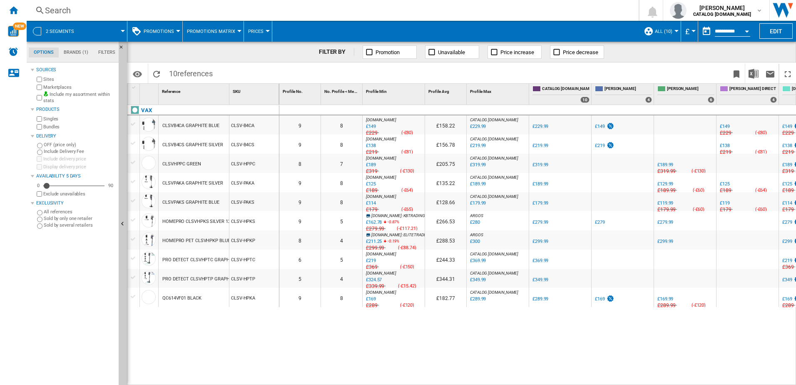
click at [746, 27] on button "Open calendar" at bounding box center [747, 29] width 15 height 15
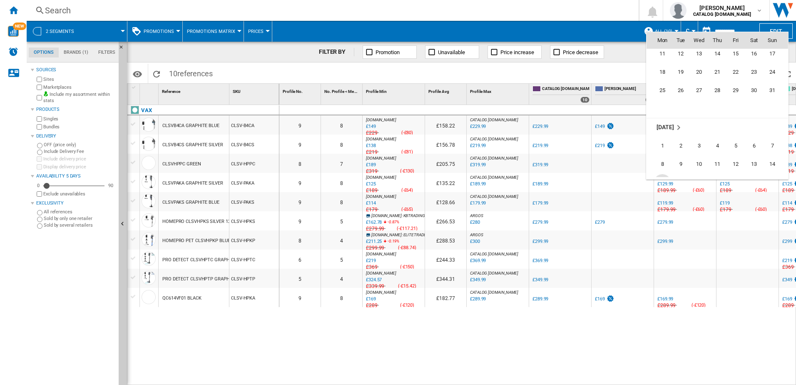
scroll to position [1683, 0]
click at [669, 155] on span "1" at bounding box center [662, 160] width 17 height 17
type input "**********"
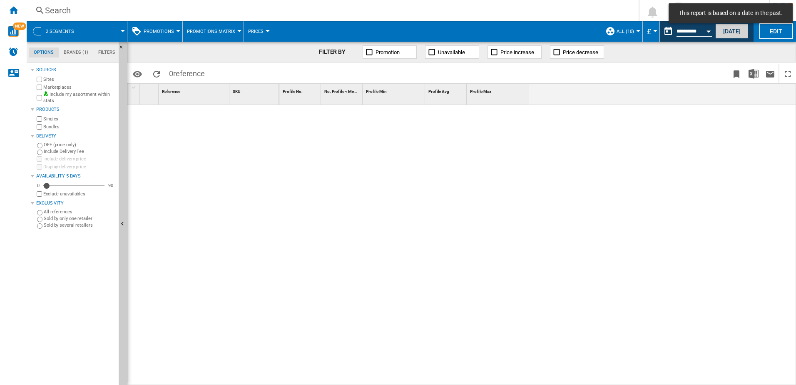
click at [722, 34] on button "Today" at bounding box center [732, 30] width 33 height 15
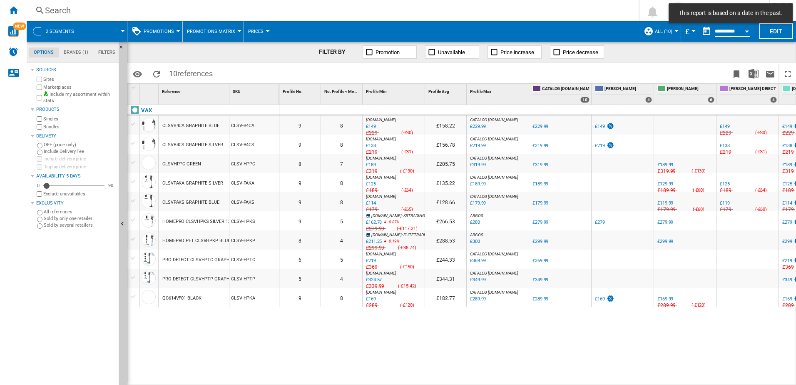
click at [731, 30] on input "**********" at bounding box center [732, 32] width 35 height 7
click at [747, 29] on button "Open calendar" at bounding box center [747, 29] width 15 height 15
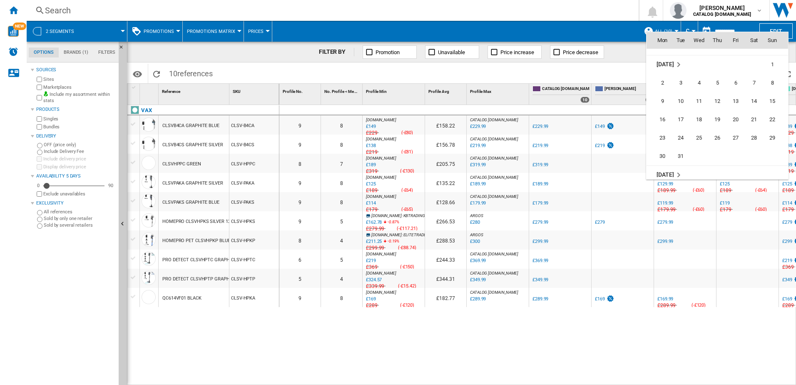
scroll to position [3057, 0]
click at [699, 107] on span "1" at bounding box center [699, 110] width 17 height 17
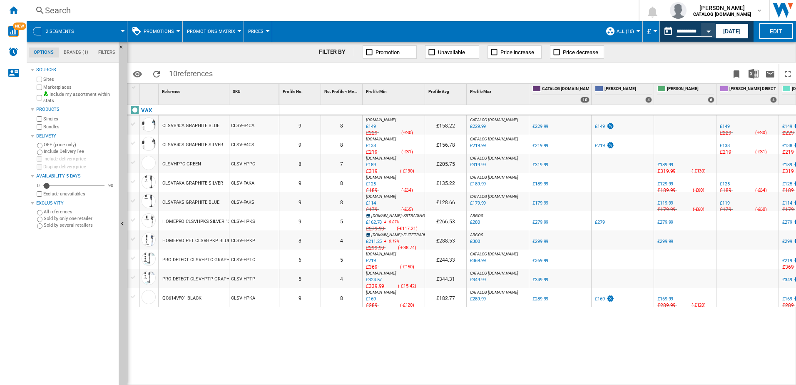
type input "**********"
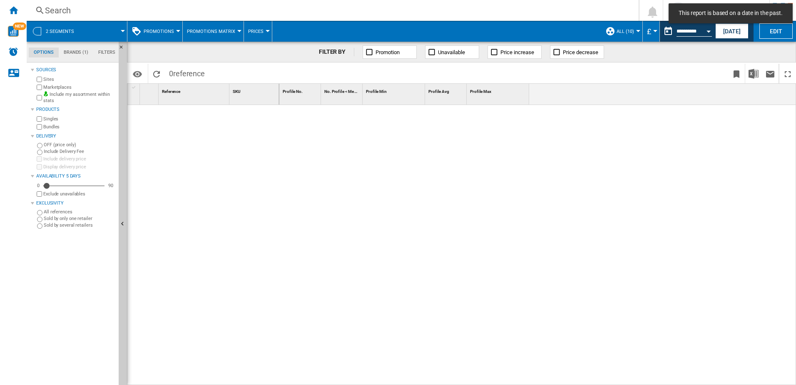
click at [555, 81] on span at bounding box center [599, 74] width 260 height 20
click at [687, 33] on input "**********" at bounding box center [694, 32] width 35 height 7
click at [689, 87] on div "Profile No. 1 No. Profile < Me 1 Profile Min 1 Profile Avg 1 Profile Max 1" at bounding box center [537, 94] width 517 height 21
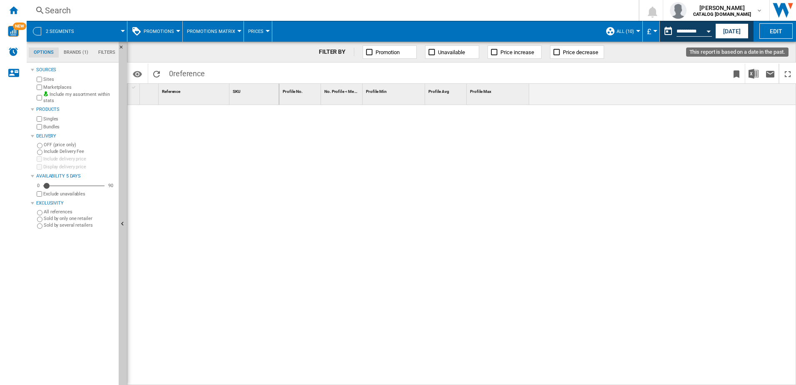
click at [704, 35] on button "Open calendar" at bounding box center [708, 29] width 15 height 15
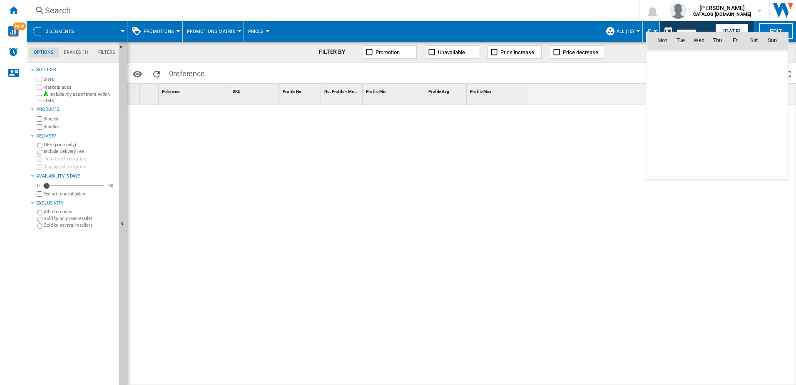
scroll to position [3091, 0]
click at [690, 124] on tr "20 21 22 23 24 25 26" at bounding box center [718, 131] width 142 height 18
click at [685, 129] on span "21" at bounding box center [681, 131] width 17 height 17
type input "**********"
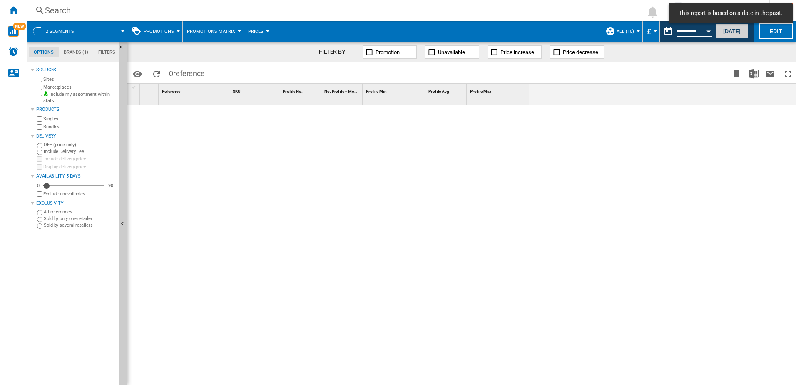
click at [744, 28] on button "Today" at bounding box center [732, 30] width 33 height 15
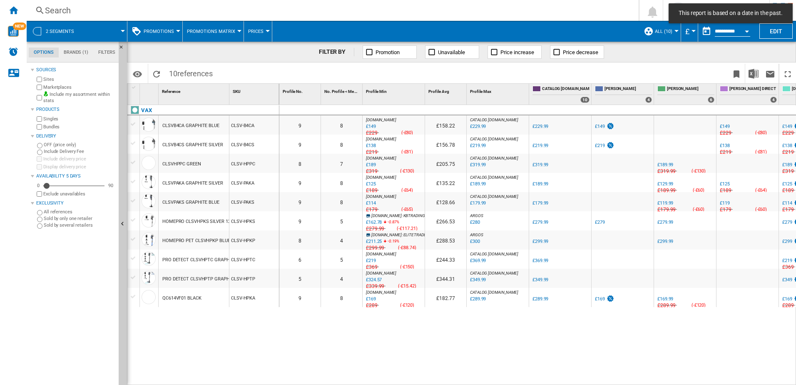
click at [768, 23] on div "This report is based on a date in the past." at bounding box center [731, 13] width 124 height 20
click at [774, 38] on button "Edit" at bounding box center [776, 30] width 33 height 15
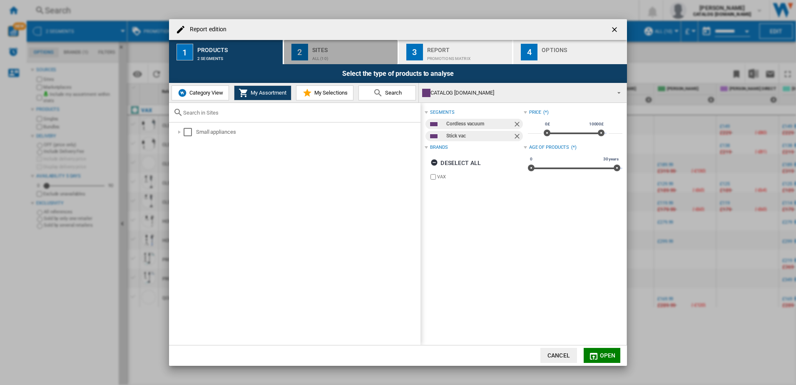
click at [351, 46] on div "Sites" at bounding box center [353, 47] width 82 height 9
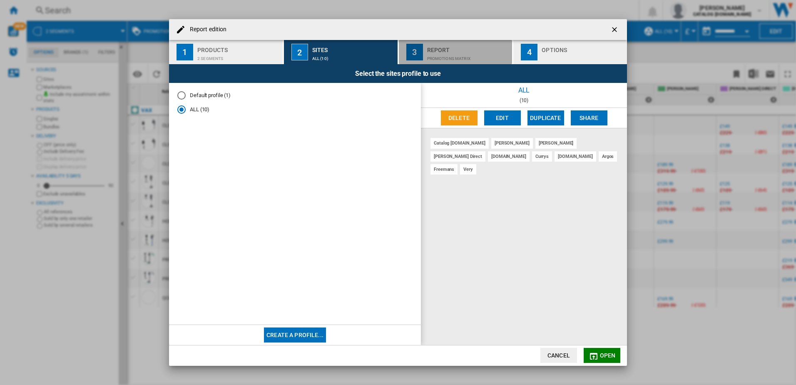
click at [469, 51] on div "Report" at bounding box center [468, 47] width 82 height 9
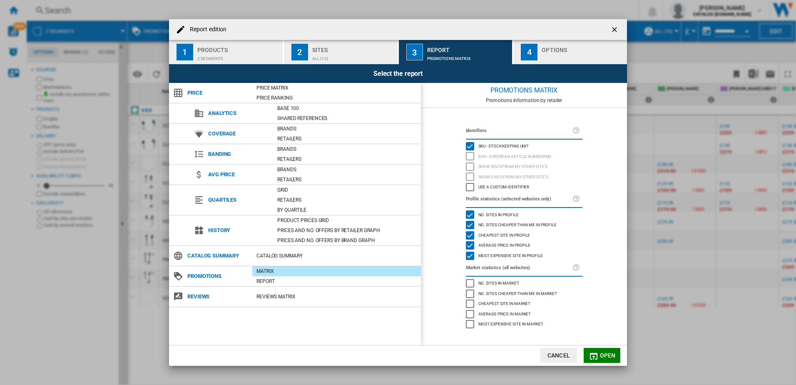
click at [557, 56] on div "button" at bounding box center [583, 56] width 82 height 9
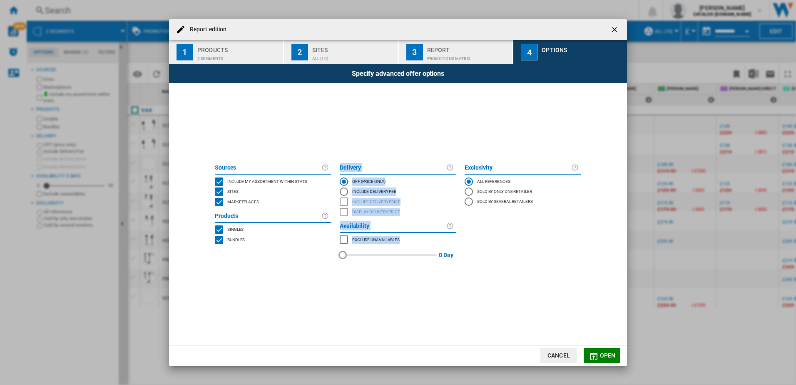
drag, startPoint x: 349, startPoint y: 254, endPoint x: 334, endPoint y: 256, distance: 14.3
click at [334, 256] on div "Sources Include my assortment within stats Sites Marketplaces Products Singles …" at bounding box center [398, 214] width 375 height 106
drag, startPoint x: 334, startPoint y: 256, endPoint x: 329, endPoint y: 258, distance: 6.3
click at [329, 258] on div "Sources Include my assortment within stats Sites Marketplaces Products Singles …" at bounding box center [273, 214] width 125 height 106
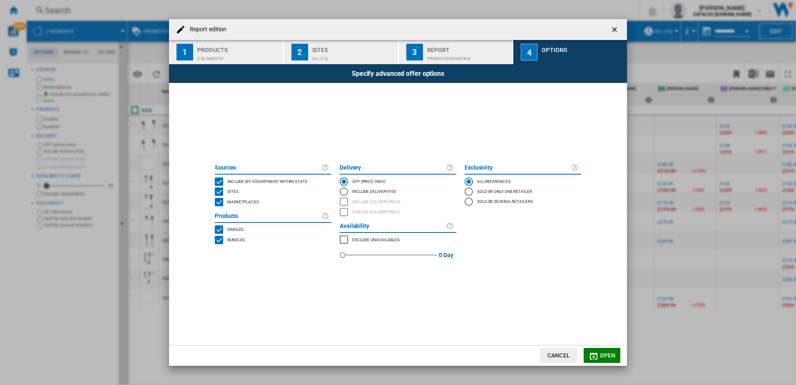
drag, startPoint x: 329, startPoint y: 258, endPoint x: 517, endPoint y: 232, distance: 189.7
click at [517, 232] on div "Exclusivity All references Sold by only one retailer Sold by several retailers …" at bounding box center [523, 214] width 125 height 106
click at [437, 59] on div "PROMOTIONS Matrix" at bounding box center [468, 56] width 82 height 9
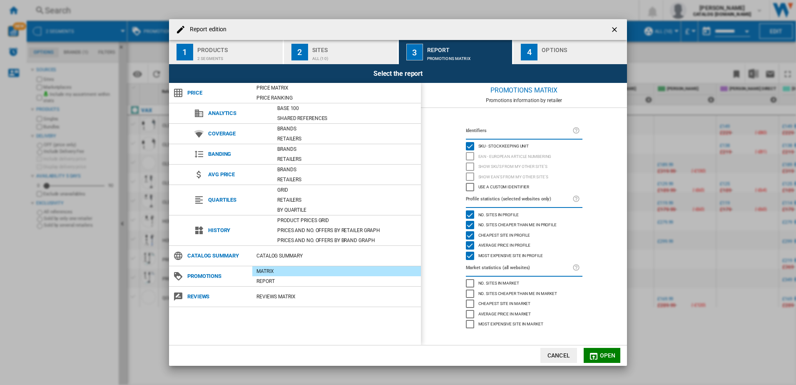
click at [604, 354] on span "Open" at bounding box center [608, 355] width 16 height 7
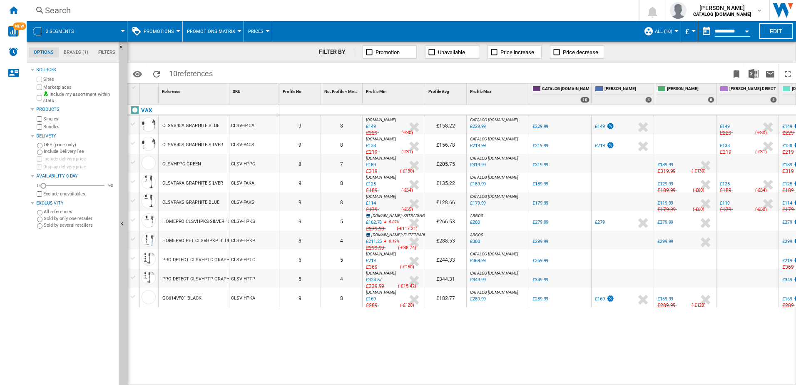
click at [412, 125] on div at bounding box center [414, 126] width 17 height 19
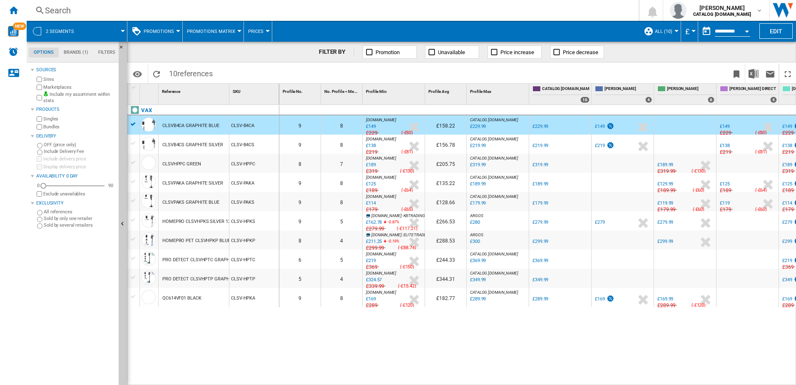
click at [433, 374] on div "0 0 9 8 AO.COM : AO -35.2 % £149 % N/A £229 ( -£80 ) AO.COM : AO £158.22 CATALO…" at bounding box center [537, 245] width 517 height 280
click at [716, 32] on input "**********" at bounding box center [732, 32] width 35 height 7
click at [746, 35] on button "Open calendar" at bounding box center [747, 29] width 15 height 15
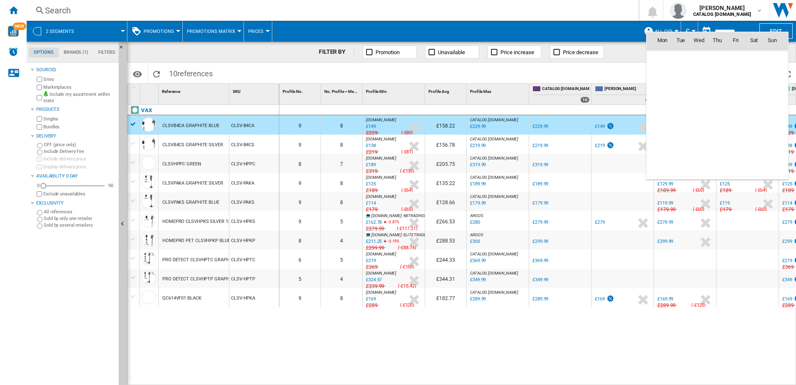
scroll to position [3974, 0]
click at [607, 372] on div at bounding box center [398, 192] width 796 height 385
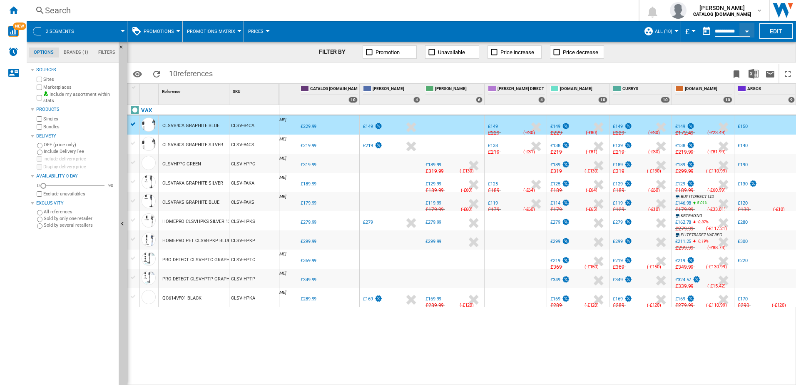
scroll to position [0, 0]
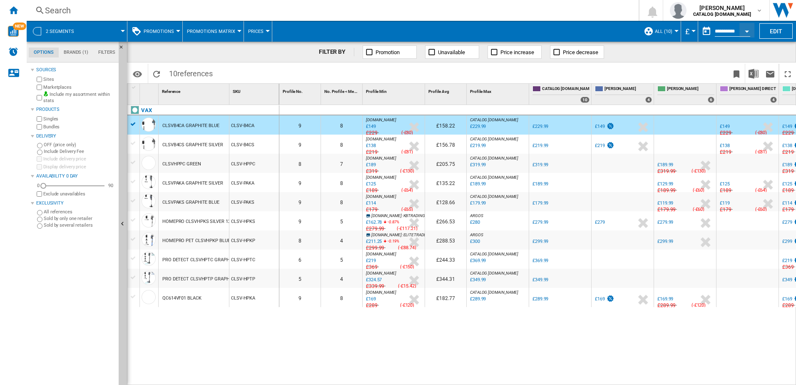
click at [75, 47] on md-tab-item "Brands (1)" at bounding box center [76, 52] width 35 height 10
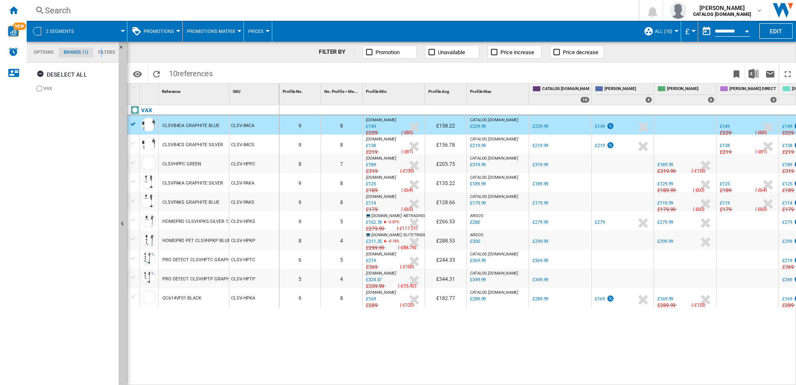
click at [102, 57] on md-tab-item "Filters" at bounding box center [106, 52] width 27 height 10
drag, startPoint x: 102, startPoint y: 57, endPoint x: 110, endPoint y: 29, distance: 28.5
click at [110, 29] on span at bounding box center [104, 31] width 37 height 21
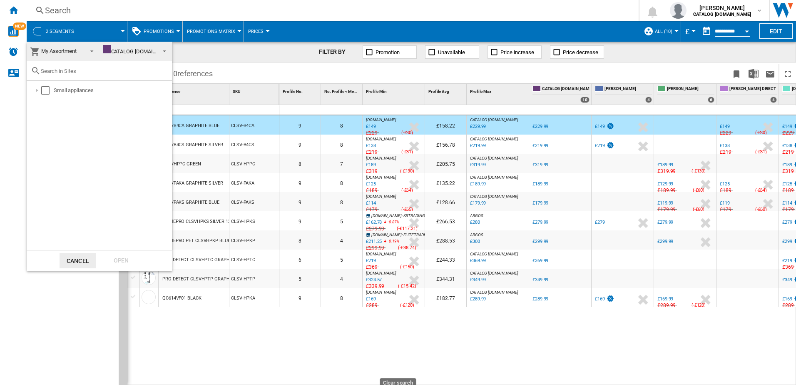
click at [145, 48] on span "CATALOG [DOMAIN_NAME]" at bounding box center [130, 51] width 55 height 12
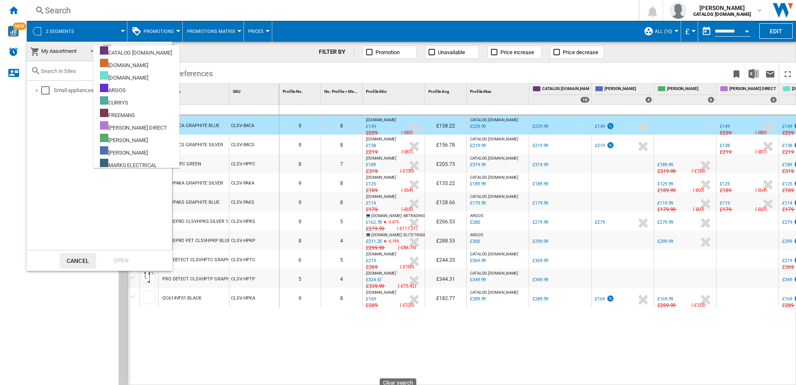
click at [35, 140] on div "Small appliances" at bounding box center [99, 165] width 145 height 169
click at [73, 261] on button "Cancel" at bounding box center [78, 260] width 37 height 15
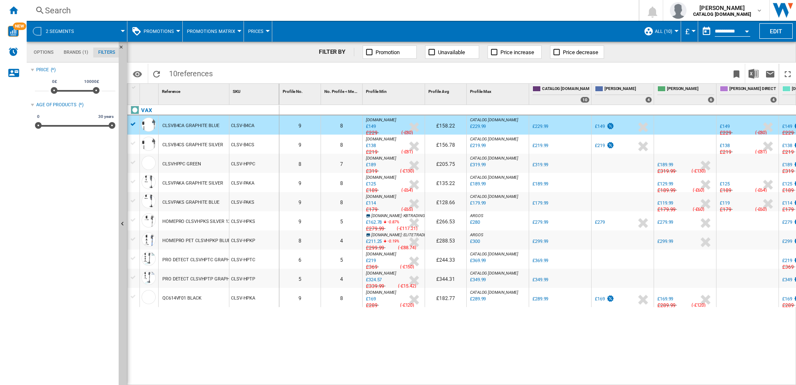
click at [257, 343] on div "VAX CLSVB4CA GRAPHITE BLUE CLSV-B4CA CLSVB4CS GRAPHITE SILVER CLSV-B4CS CLSVHPP…" at bounding box center [203, 243] width 152 height 276
click at [713, 42] on div "FILTER BY Promotion Unavailable Price increase Price decrease" at bounding box center [461, 52] width 669 height 21
click at [708, 31] on button "button" at bounding box center [706, 31] width 17 height 17
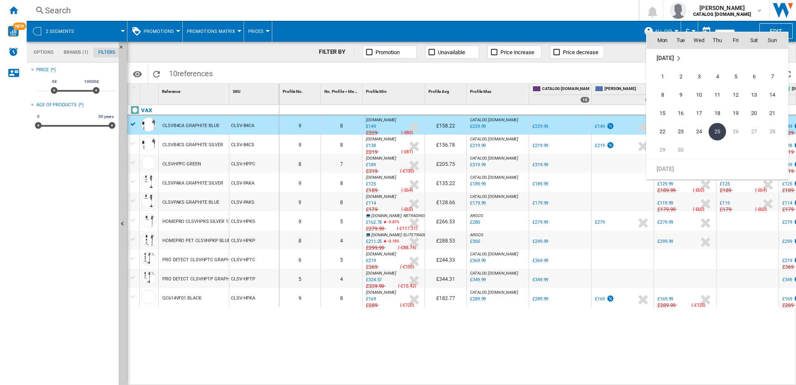
click at [721, 130] on span "25" at bounding box center [717, 131] width 17 height 17
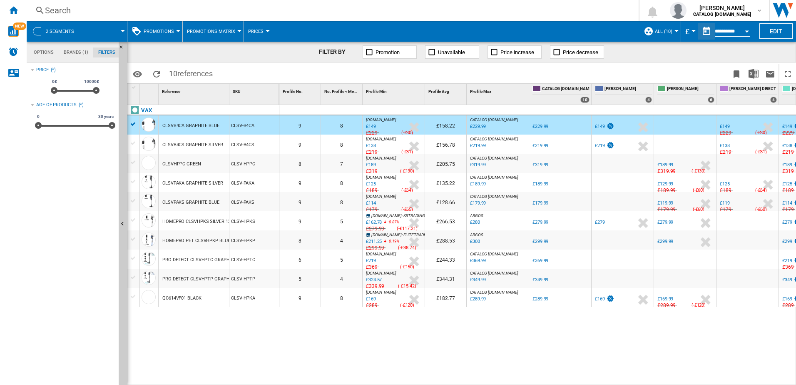
click at [681, 30] on md-menu "£ Argentin Peso Australian Dollar balboa Bolivia Bolíviano Bulgarian lev Canadi…" at bounding box center [689, 31] width 17 height 21
click at [688, 26] on button "£" at bounding box center [690, 31] width 8 height 21
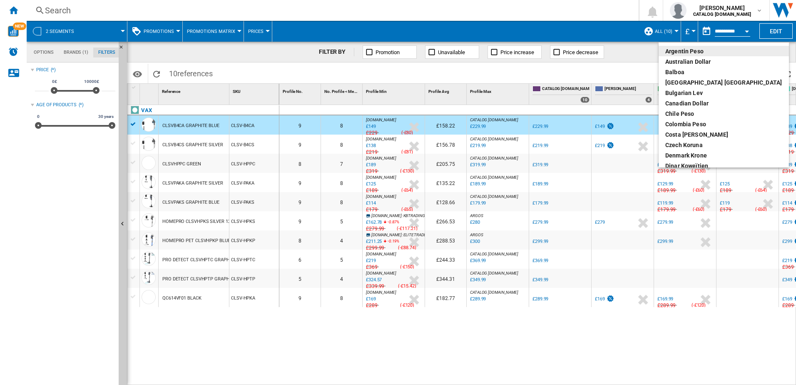
click at [671, 35] on md-backdrop at bounding box center [398, 192] width 796 height 385
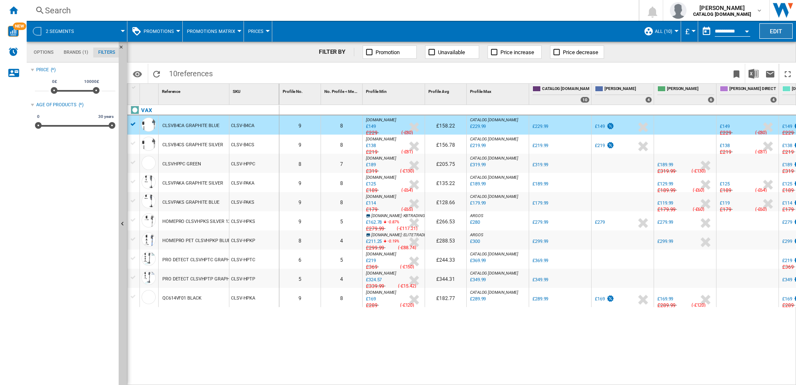
click at [760, 27] on button "Edit" at bounding box center [776, 30] width 33 height 15
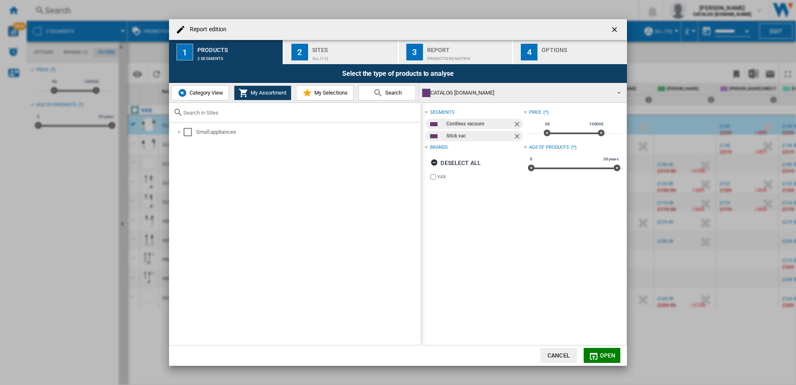
click at [353, 49] on div "Sites" at bounding box center [353, 47] width 82 height 9
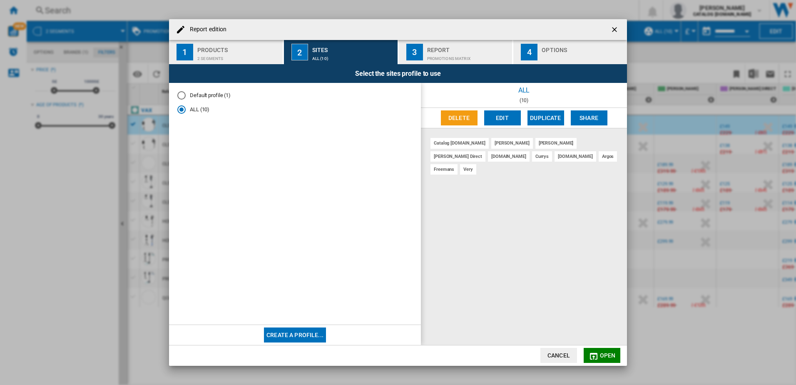
click at [466, 50] on div "Report" at bounding box center [468, 47] width 82 height 9
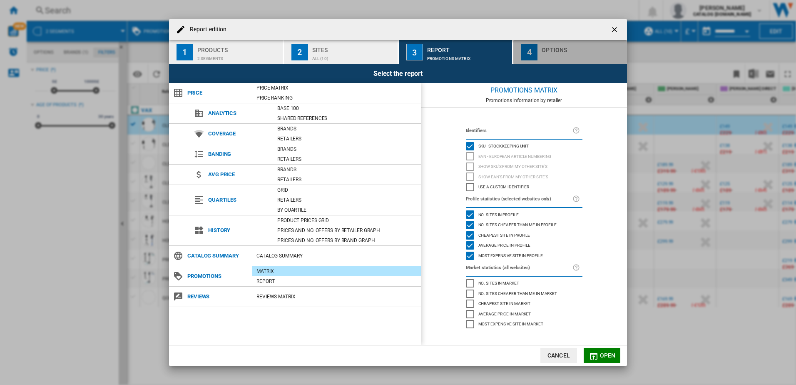
click at [558, 48] on div "Options" at bounding box center [583, 47] width 82 height 9
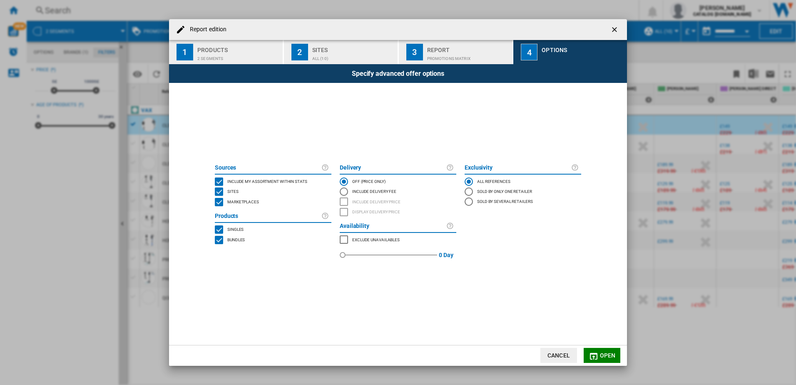
click at [354, 252] on div "0" at bounding box center [390, 255] width 95 height 20
click at [352, 256] on div "red" at bounding box center [352, 255] width 8 height 8
click at [609, 349] on button "Open" at bounding box center [602, 355] width 37 height 15
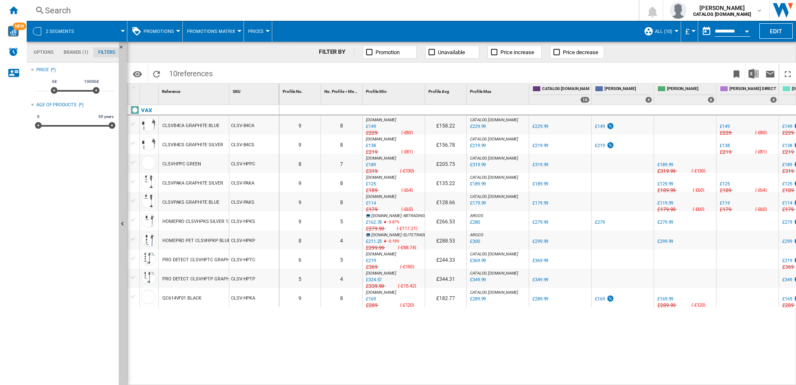
click at [610, 349] on div "0 0 9 8 AO.COM : AO -35.2 % £149 % N/A £229 ( -£80 ) AO.COM : AO £158.22 CATALO…" at bounding box center [537, 245] width 517 height 280
click at [150, 38] on button "Promotions" at bounding box center [161, 31] width 35 height 21
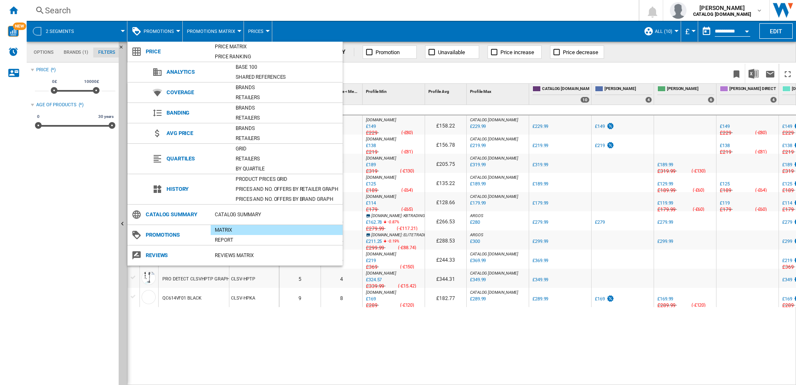
click at [234, 24] on md-backdrop at bounding box center [398, 192] width 796 height 385
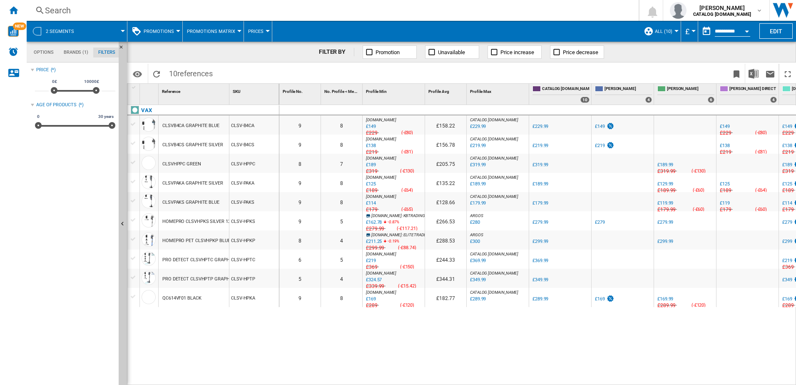
click at [237, 28] on md-menu "Promotions Matrix Promotions Matrix Promotions Report" at bounding box center [213, 31] width 61 height 21
click at [407, 72] on span at bounding box center [345, 74] width 256 height 20
click at [62, 51] on md-tab-item "Brands (1)" at bounding box center [76, 52] width 35 height 10
click at [62, 90] on label "VAX" at bounding box center [79, 88] width 72 height 6
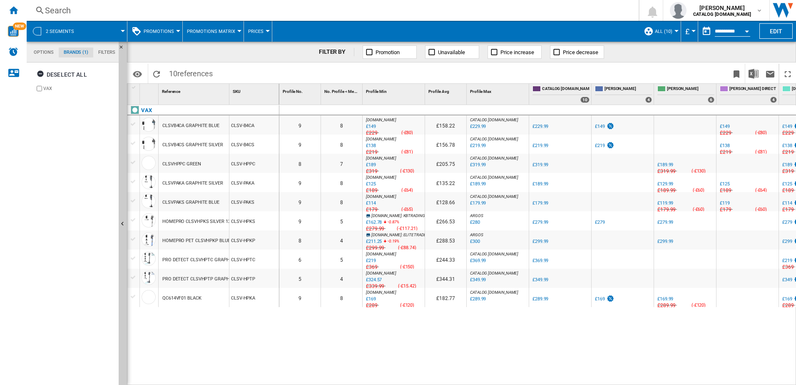
click at [50, 111] on div "Deselect all VAX" at bounding box center [73, 225] width 85 height 320
click at [39, 61] on md-tabs-canvas "Options Brands (1) Filters Options Brands (1) Filters" at bounding box center [77, 52] width 100 height 21
click at [40, 56] on md-tab-item "Options" at bounding box center [44, 52] width 30 height 10
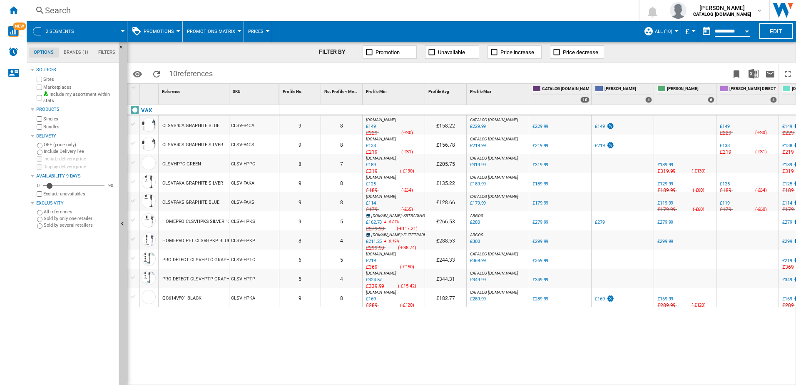
scroll to position [10, 0]
click at [18, 7] on ng-md-icon "Home" at bounding box center [13, 10] width 10 height 10
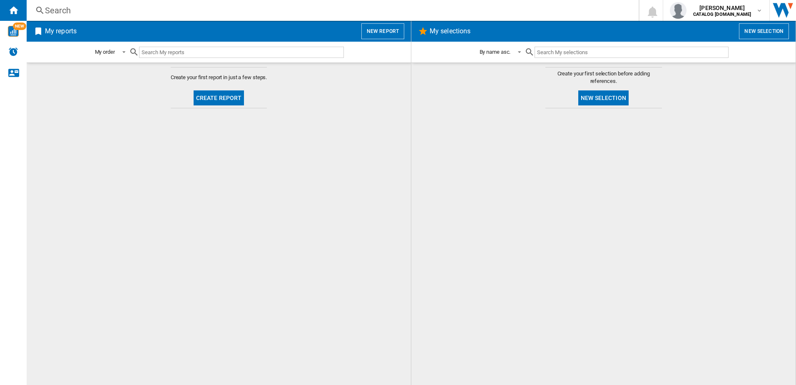
click at [299, 56] on input "text" at bounding box center [241, 52] width 205 height 11
drag, startPoint x: 23, startPoint y: 20, endPoint x: 22, endPoint y: 24, distance: 4.7
click at [22, 24] on div "NEW" at bounding box center [13, 41] width 27 height 83
drag, startPoint x: 22, startPoint y: 24, endPoint x: 17, endPoint y: 30, distance: 7.1
click at [17, 30] on span "NEW" at bounding box center [19, 25] width 13 height 7
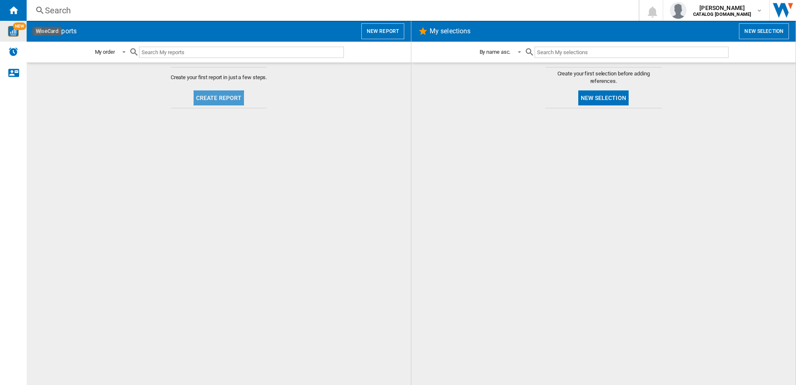
click at [208, 102] on button "Create report" at bounding box center [219, 97] width 51 height 15
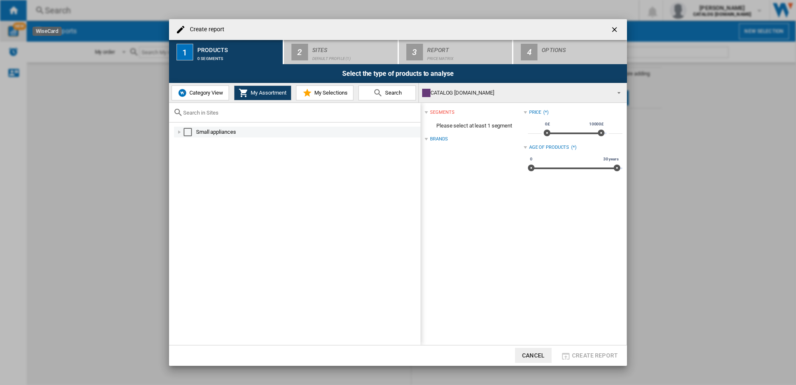
click at [196, 132] on md-checkbox "Select" at bounding box center [190, 132] width 12 height 8
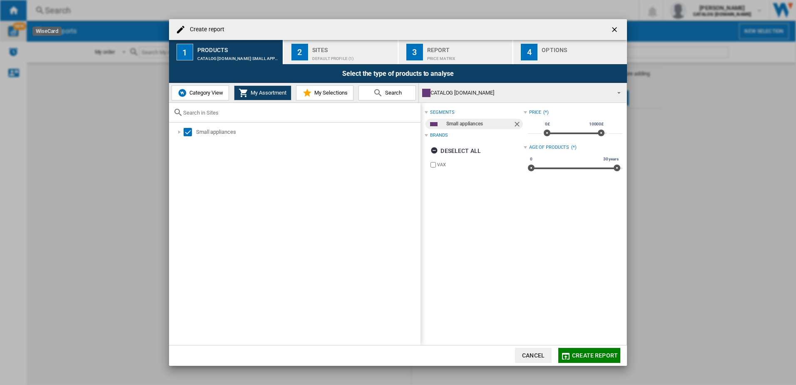
click at [454, 57] on div "Price Matrix" at bounding box center [468, 56] width 82 height 9
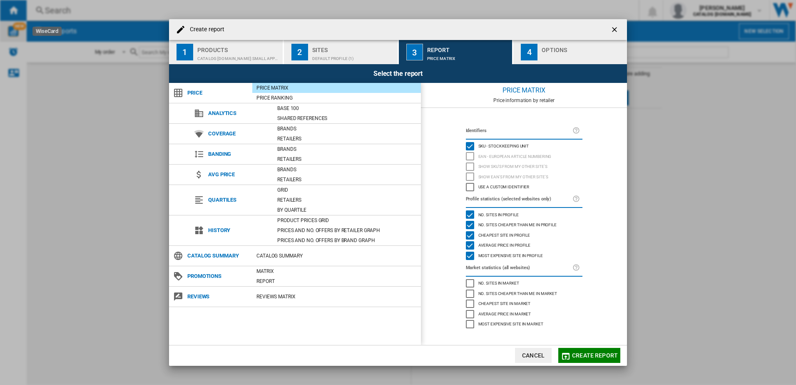
click at [534, 48] on div "4" at bounding box center [529, 52] width 17 height 17
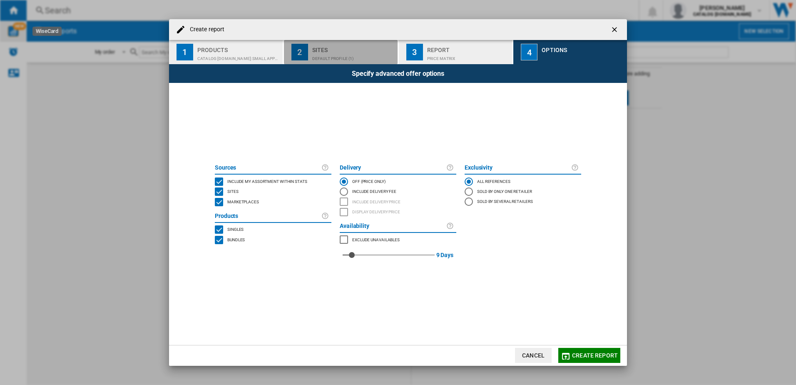
click at [373, 48] on div "Sites" at bounding box center [353, 47] width 82 height 9
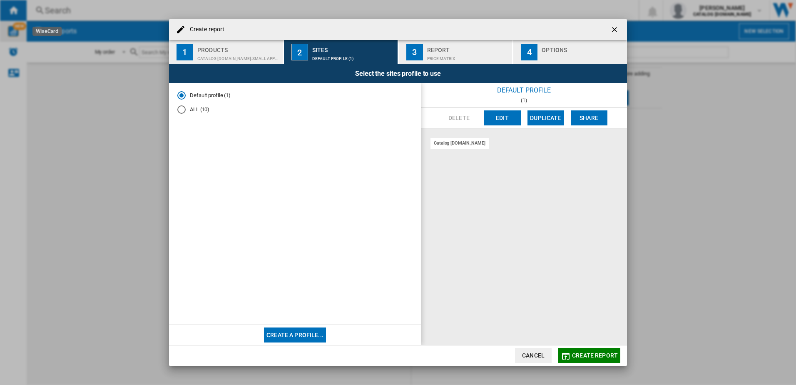
click at [445, 47] on div "Report" at bounding box center [468, 47] width 82 height 9
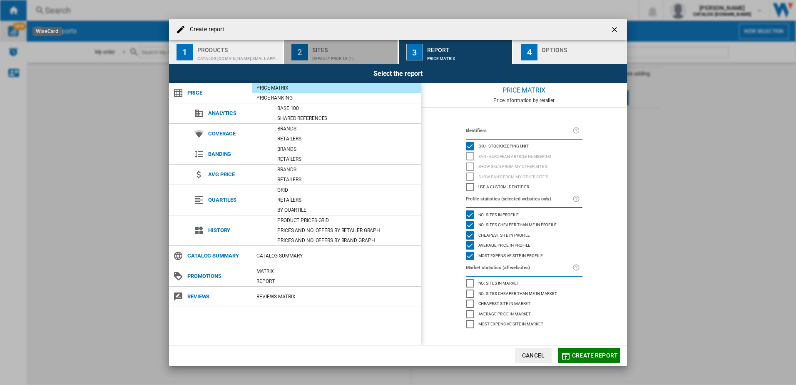
click at [298, 48] on div "2" at bounding box center [300, 52] width 17 height 17
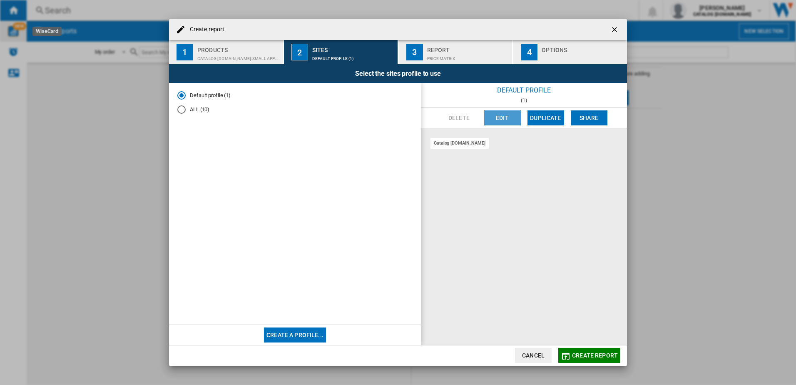
click at [509, 119] on button "Edit" at bounding box center [502, 117] width 37 height 15
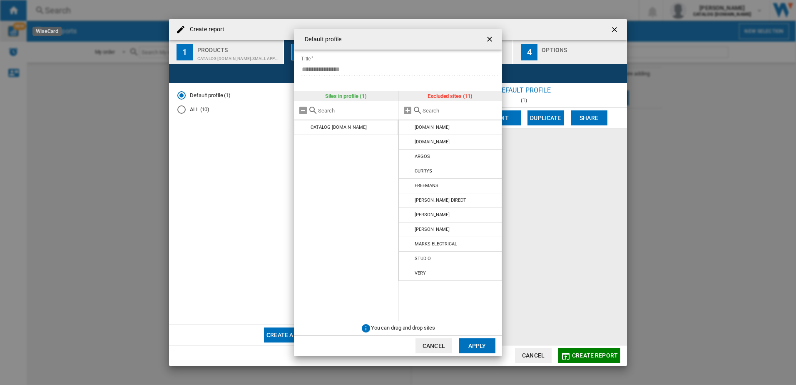
click at [489, 33] on button "button" at bounding box center [490, 39] width 17 height 17
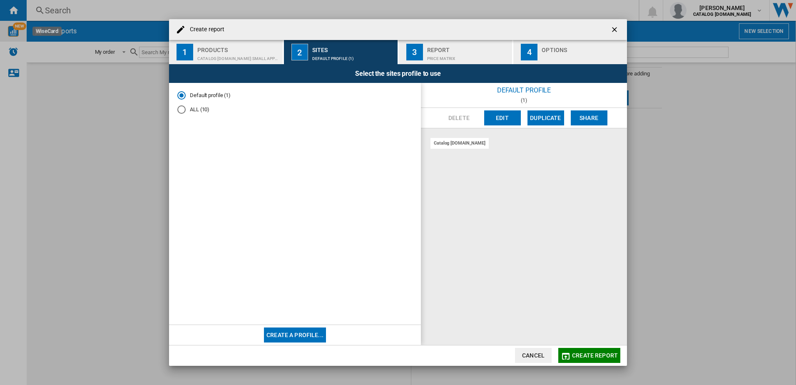
click at [206, 110] on md-radio-button "ALL (10)" at bounding box center [294, 110] width 235 height 8
click at [183, 93] on div "Default profile (1)" at bounding box center [181, 95] width 8 height 8
click at [465, 147] on div "catalog vax.uk" at bounding box center [460, 143] width 58 height 10
click at [453, 145] on div "catalog vax.uk" at bounding box center [460, 143] width 58 height 10
click at [484, 124] on button "Edit" at bounding box center [502, 117] width 37 height 15
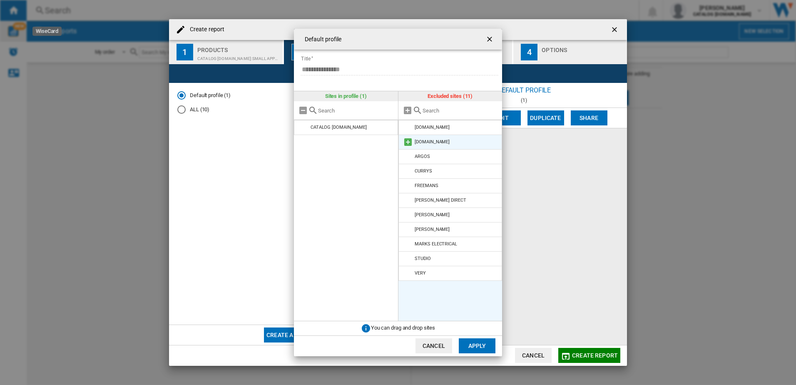
click at [443, 140] on li "AO.COM" at bounding box center [451, 142] width 104 height 15
click at [411, 126] on md-icon "Default profile ..." at bounding box center [408, 127] width 10 height 10
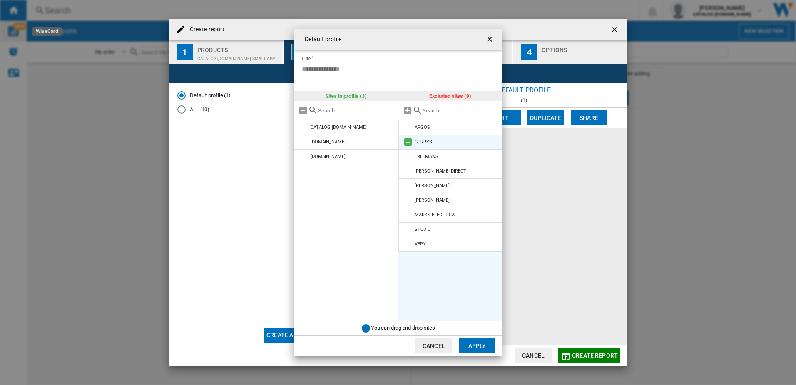
click at [406, 140] on md-icon "Default profile ..." at bounding box center [408, 142] width 10 height 10
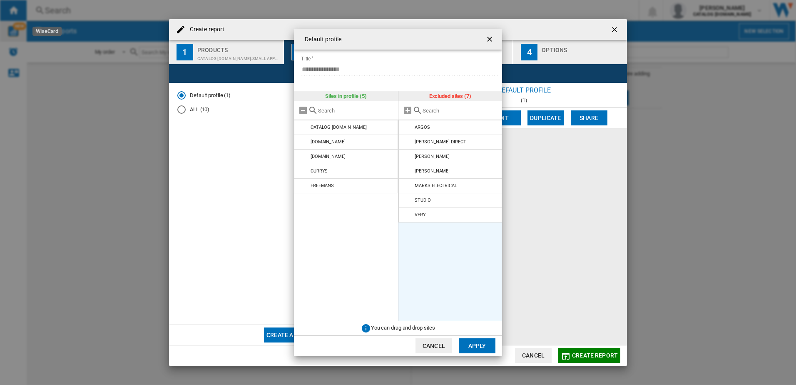
click at [406, 140] on md-icon "Default profile ..." at bounding box center [408, 142] width 10 height 10
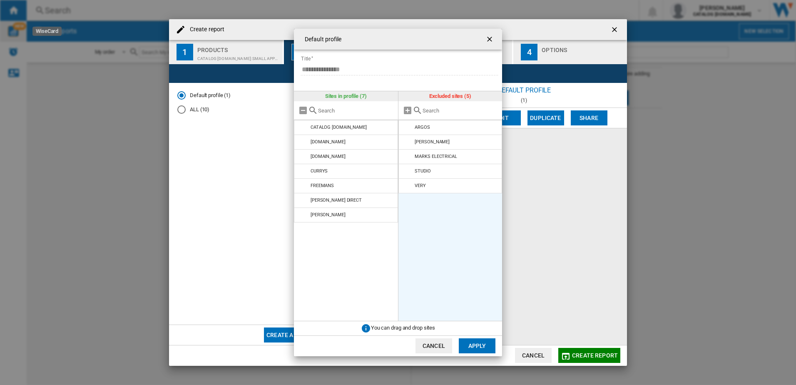
click at [406, 140] on md-icon "Default profile ..." at bounding box center [408, 142] width 10 height 10
click at [405, 140] on md-icon "Default profile ..." at bounding box center [408, 142] width 10 height 10
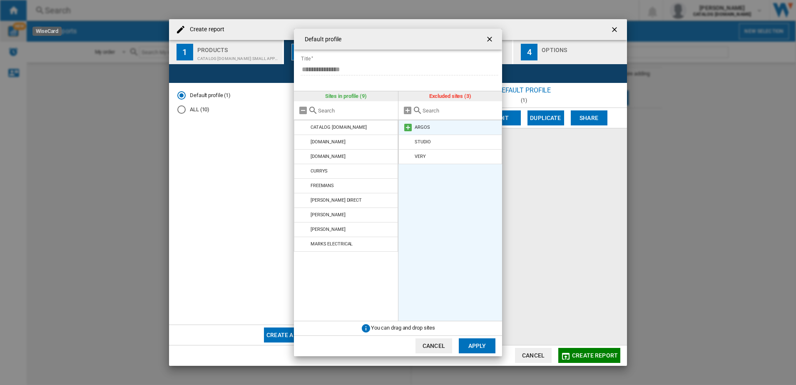
click at [404, 126] on md-icon "Default profile ..." at bounding box center [408, 127] width 10 height 10
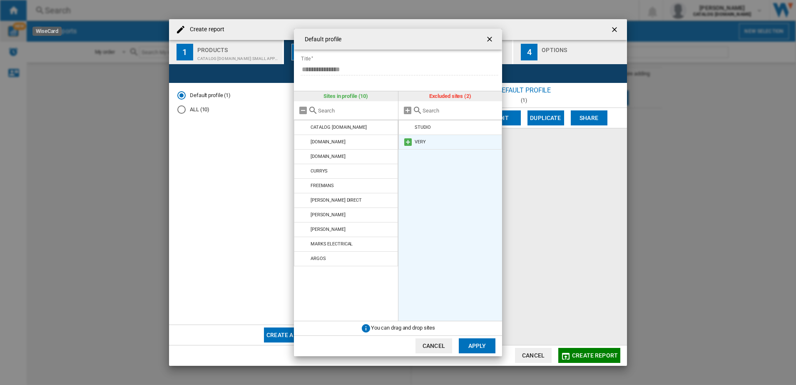
click at [407, 140] on md-icon "Default profile ..." at bounding box center [408, 142] width 10 height 10
click at [405, 127] on md-icon "Default profile ..." at bounding box center [408, 127] width 10 height 10
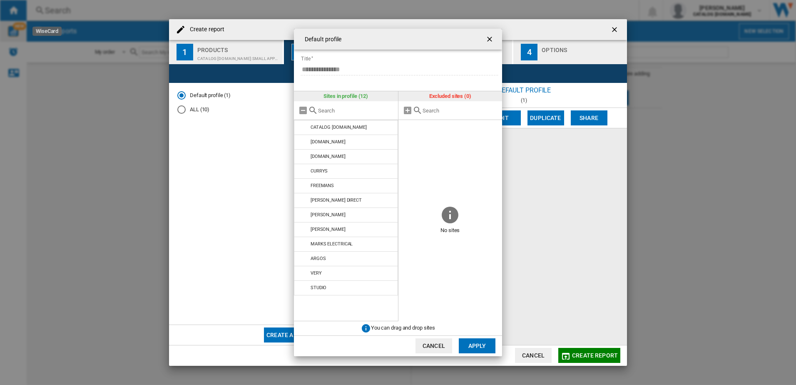
click at [473, 349] on button "Apply" at bounding box center [477, 345] width 37 height 15
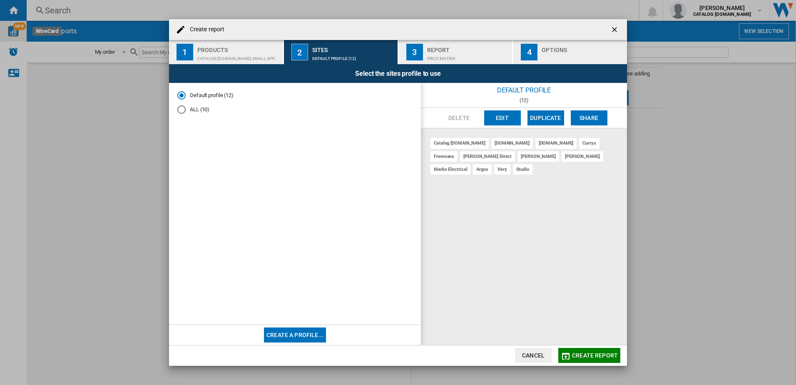
click at [261, 55] on div "CATALOG VAX.UK:Small appliances" at bounding box center [238, 56] width 82 height 9
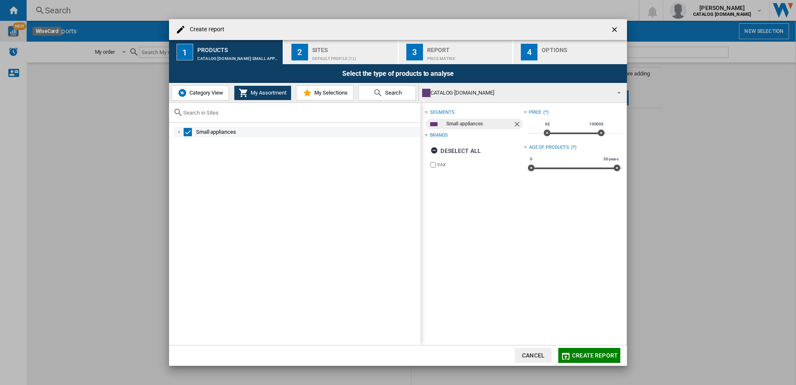
click at [180, 130] on div "Create report ..." at bounding box center [179, 132] width 8 height 8
click at [189, 133] on div "Select" at bounding box center [188, 132] width 8 height 8
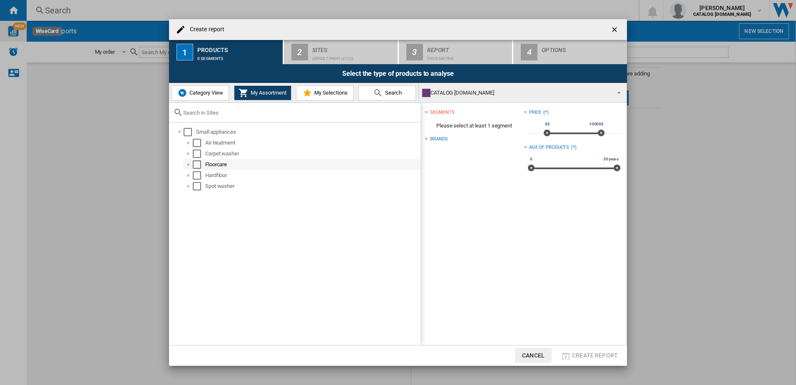
click at [190, 165] on div "Create report ..." at bounding box center [189, 164] width 8 height 8
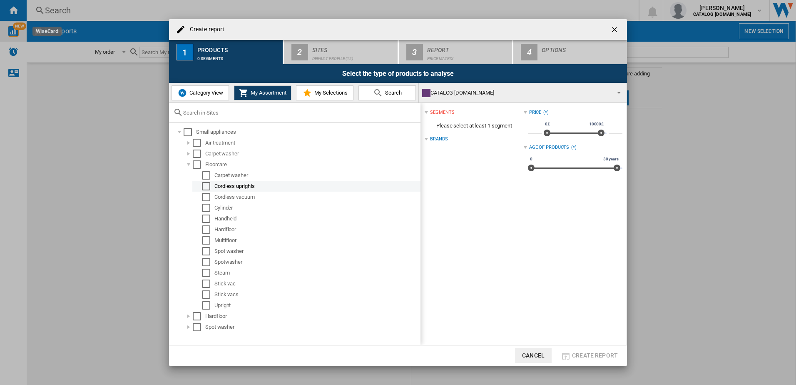
click at [207, 182] on div "Cordless uprights" at bounding box center [306, 186] width 228 height 11
click at [204, 192] on div "Cordless vacuum" at bounding box center [306, 197] width 228 height 11
click at [207, 198] on div "Select" at bounding box center [206, 197] width 8 height 8
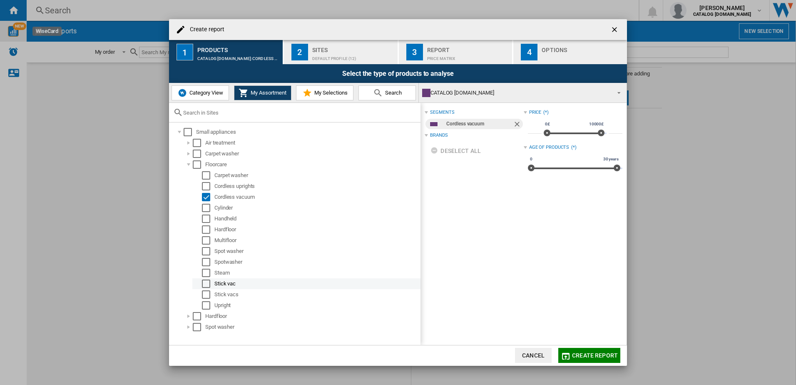
click at [205, 280] on div "Select" at bounding box center [206, 283] width 8 height 8
drag, startPoint x: 600, startPoint y: 367, endPoint x: 601, endPoint y: 360, distance: 6.7
click at [601, 368] on div "Create report 1 Products 2 segments 2 Sites Default profile (12) 3 Report Price…" at bounding box center [398, 192] width 796 height 385
click at [599, 356] on span "Create report" at bounding box center [595, 355] width 46 height 7
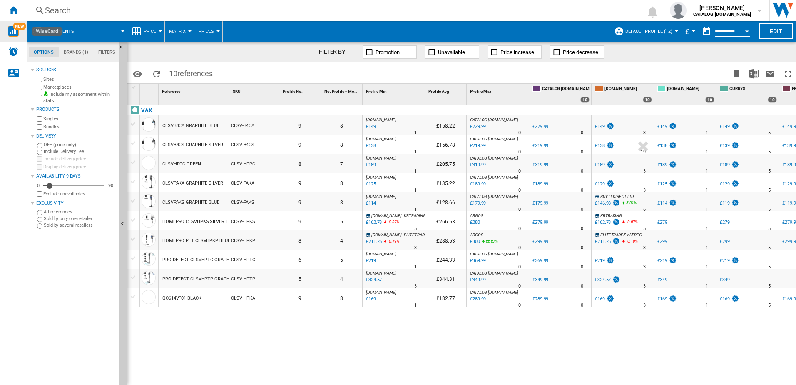
click at [23, 41] on div "NEW" at bounding box center [13, 31] width 27 height 21
click at [191, 127] on div "CLSVB4CA GRAPHITE BLUE" at bounding box center [190, 125] width 57 height 19
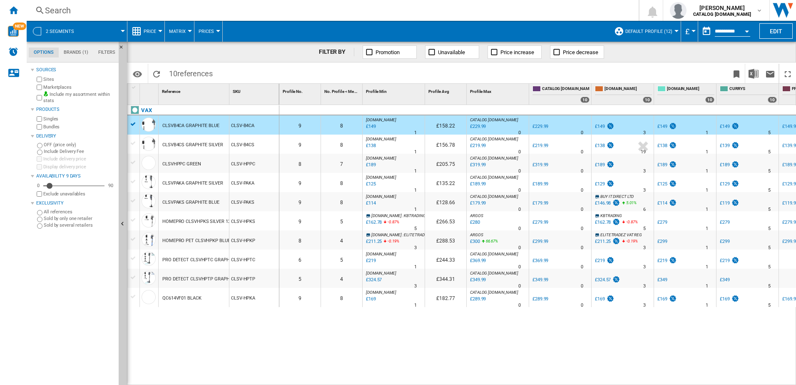
click at [196, 125] on div "CLSVB4CA GRAPHITE BLUE" at bounding box center [190, 125] width 57 height 19
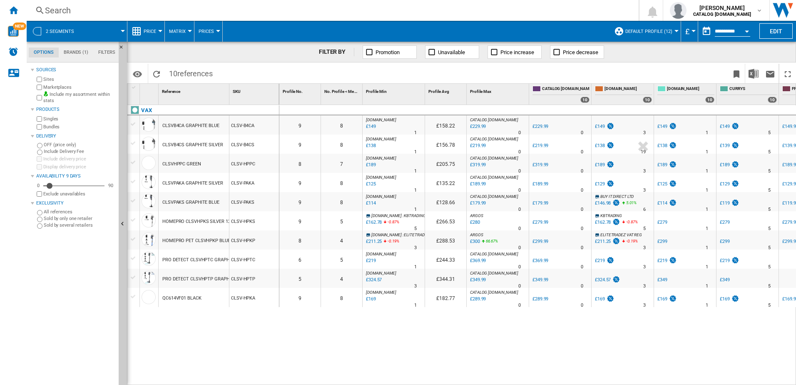
click at [134, 122] on div at bounding box center [133, 123] width 9 height 7
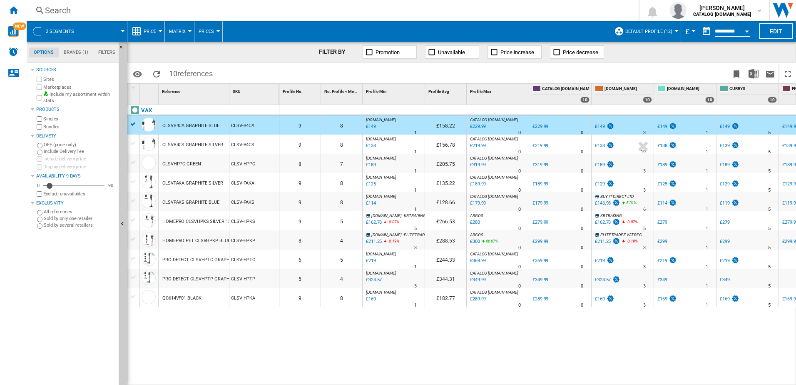
click at [134, 122] on div "VAX" at bounding box center [205, 114] width 152 height 19
click at [144, 117] on div at bounding box center [149, 126] width 18 height 19
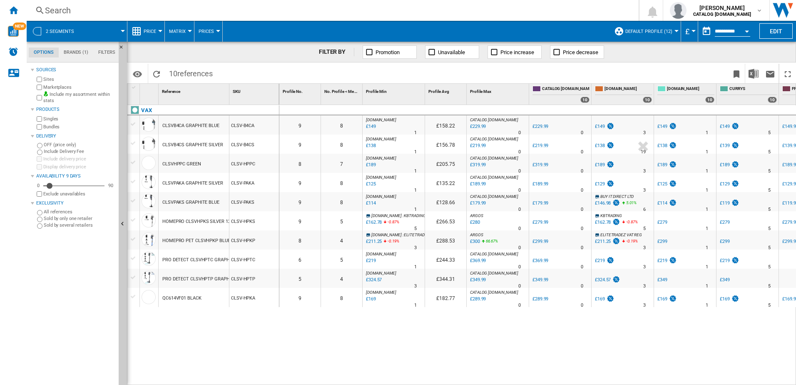
click at [589, 100] on div "10" at bounding box center [585, 100] width 9 height 6
click at [586, 99] on div "10" at bounding box center [585, 100] width 9 height 6
click at [133, 72] on md-icon "Options" at bounding box center [137, 74] width 10 height 10
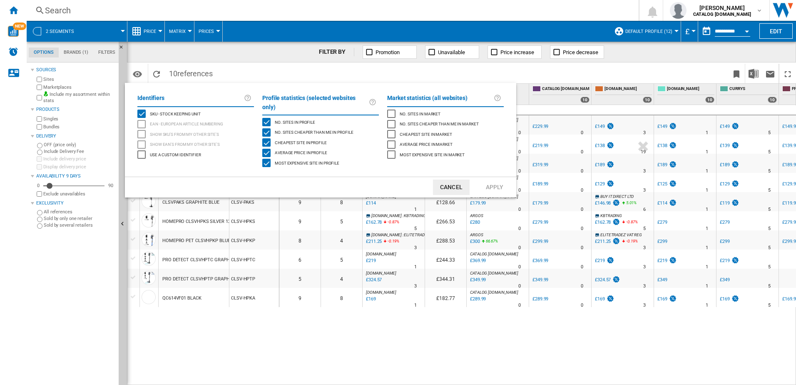
click at [466, 180] on button "Cancel" at bounding box center [451, 187] width 37 height 15
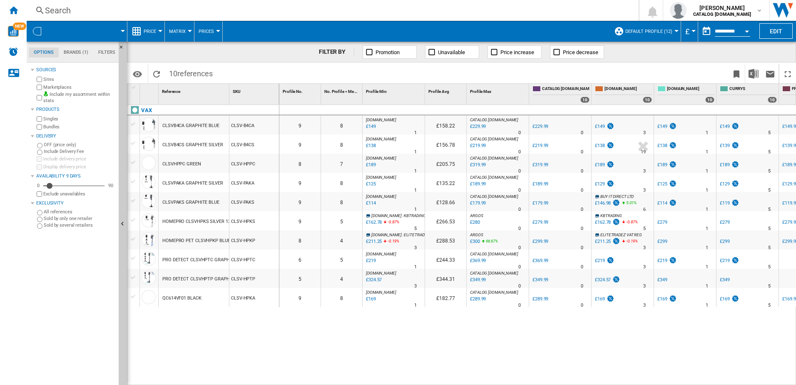
click at [663, 350] on div "0 0 9 8 AO.COM : AO -35.2 % £149 % N/A 1 AO.COM : AO £158.22 CATALOG VAX.UK : 0…" at bounding box center [537, 245] width 517 height 280
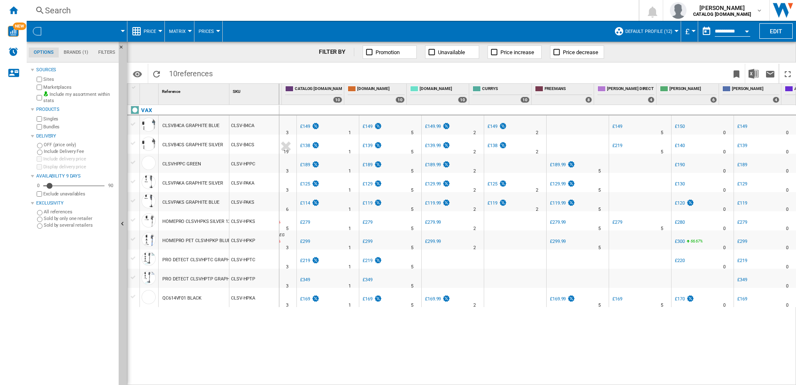
scroll to position [0, 357]
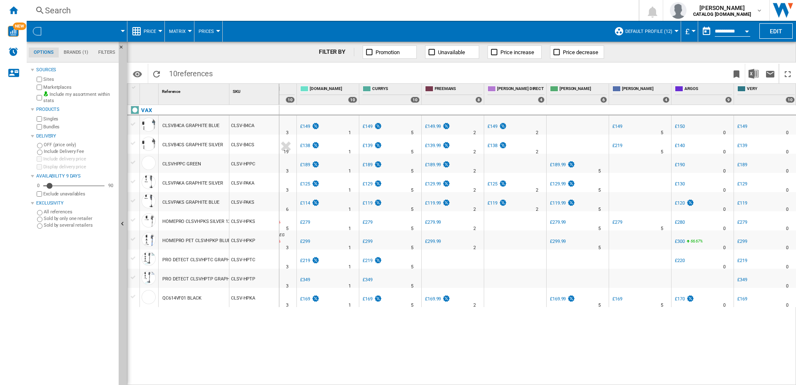
click at [741, 30] on button "Open calendar" at bounding box center [747, 29] width 15 height 15
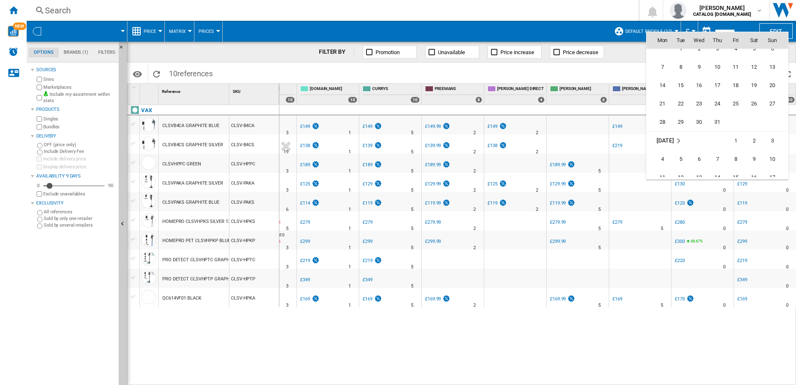
scroll to position [3724, 0]
click at [681, 100] on span "1" at bounding box center [681, 105] width 17 height 17
type input "**********"
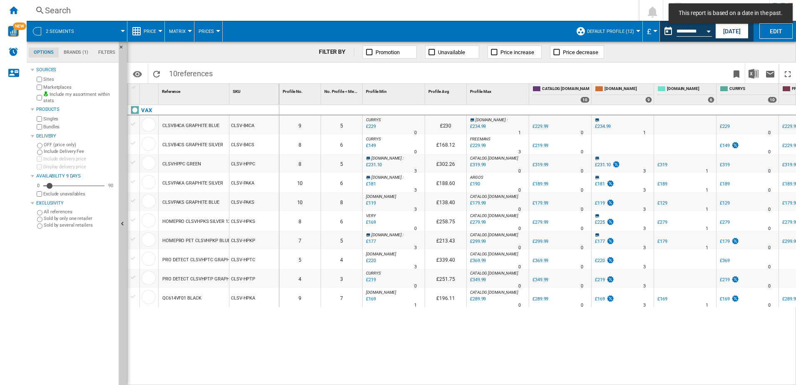
click at [689, 30] on input "**********" at bounding box center [694, 32] width 35 height 7
click at [696, 30] on input "**********" at bounding box center [694, 32] width 35 height 7
click at [713, 33] on button "Open calendar" at bounding box center [708, 29] width 15 height 15
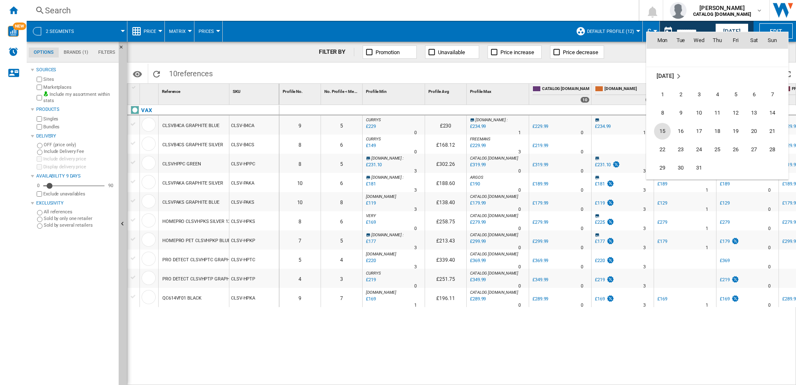
scroll to position [1754, 0]
click at [659, 88] on span "1" at bounding box center [662, 89] width 17 height 17
type input "**********"
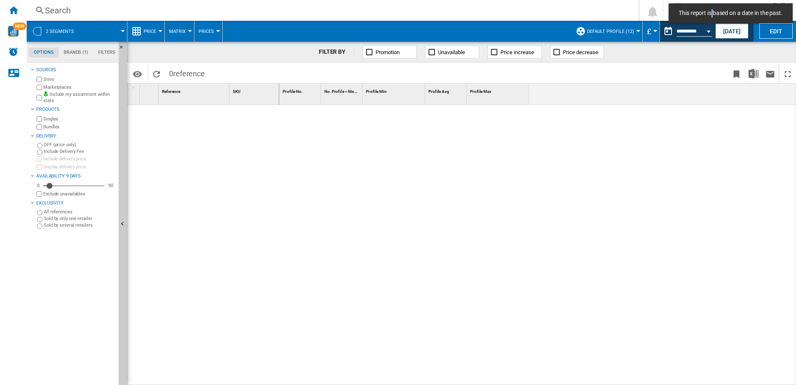
click at [700, 12] on span "This report is based on a date in the past." at bounding box center [730, 13] width 109 height 8
drag, startPoint x: 700, startPoint y: 12, endPoint x: 680, endPoint y: 48, distance: 40.5
click at [681, 47] on div "FILTER BY Promotion Unavailable Price increase Price decrease" at bounding box center [461, 52] width 669 height 21
click at [164, 78] on button "Reload" at bounding box center [156, 74] width 17 height 20
click at [698, 30] on div "**********" at bounding box center [694, 31] width 35 height 9
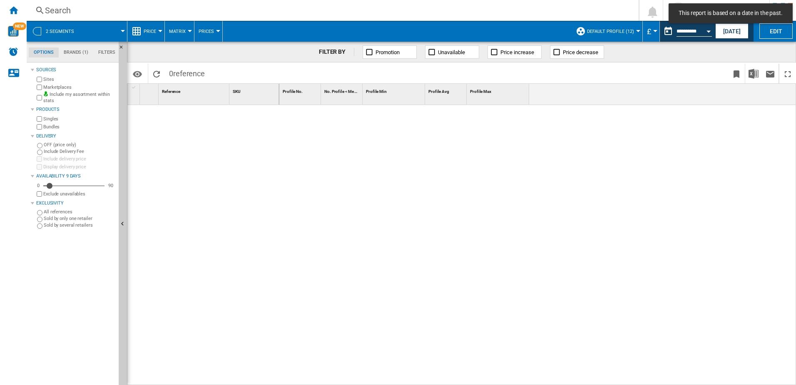
click at [717, 39] on div "Today" at bounding box center [733, 31] width 38 height 21
click at [711, 31] on div "Open calendar" at bounding box center [709, 31] width 4 height 2
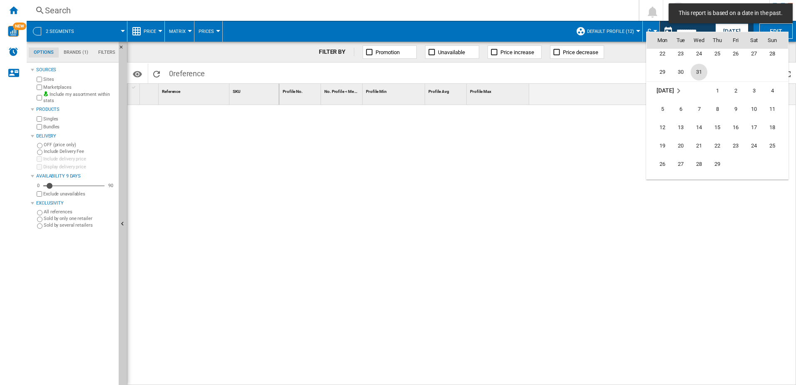
scroll to position [1933, 0]
click at [664, 133] on span "4" at bounding box center [662, 130] width 17 height 17
type input "**********"
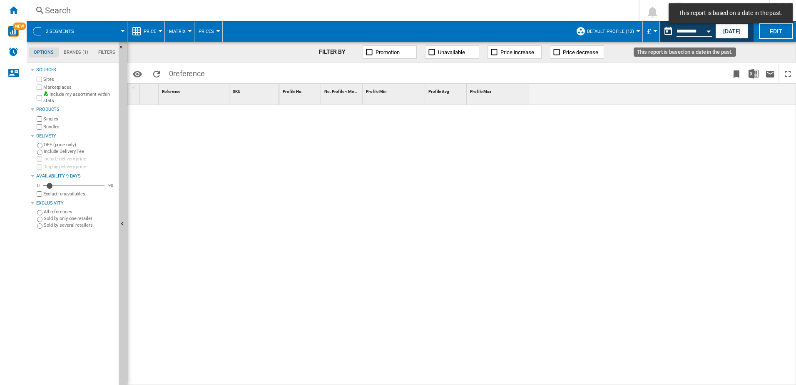
click at [703, 29] on button "Open calendar" at bounding box center [708, 29] width 15 height 15
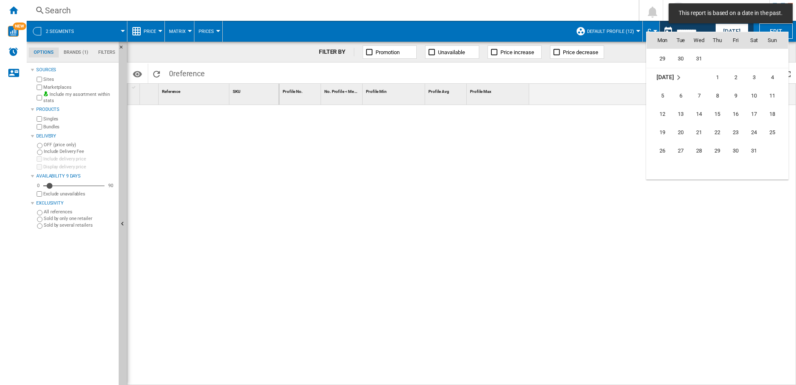
scroll to position [2695, 0]
click at [686, 141] on span "1" at bounding box center [681, 141] width 17 height 17
type input "**********"
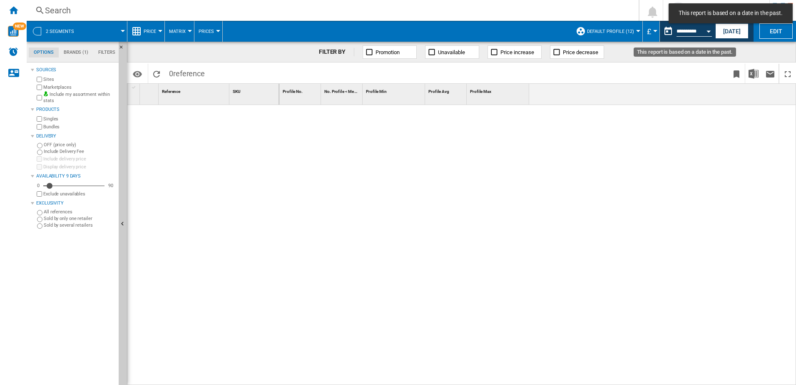
click at [705, 30] on button "Open calendar" at bounding box center [708, 29] width 15 height 15
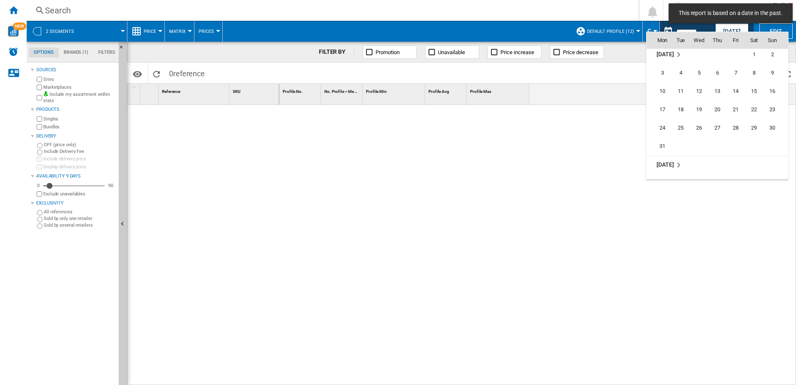
scroll to position [3384, 0]
click at [681, 128] on span "8" at bounding box center [681, 132] width 17 height 17
type input "**********"
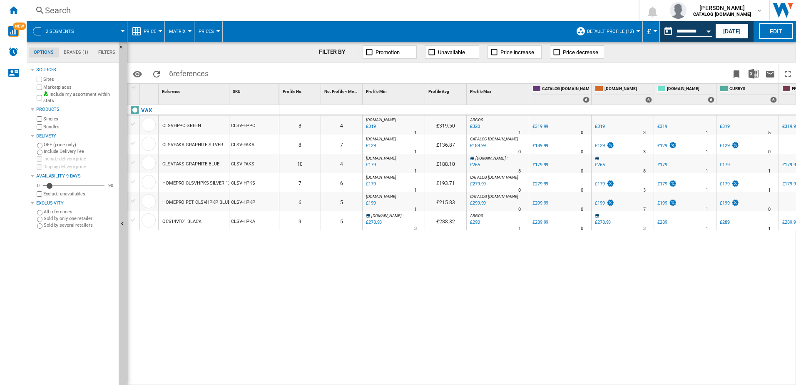
click at [77, 49] on md-tab-item "Brands (1)" at bounding box center [76, 52] width 35 height 10
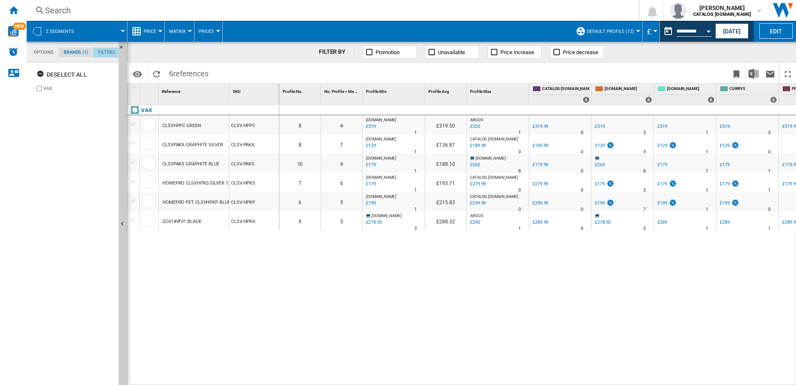
click at [111, 48] on md-tab-item "Filters" at bounding box center [106, 52] width 27 height 10
click at [63, 27] on button "2 segments" at bounding box center [64, 31] width 37 height 21
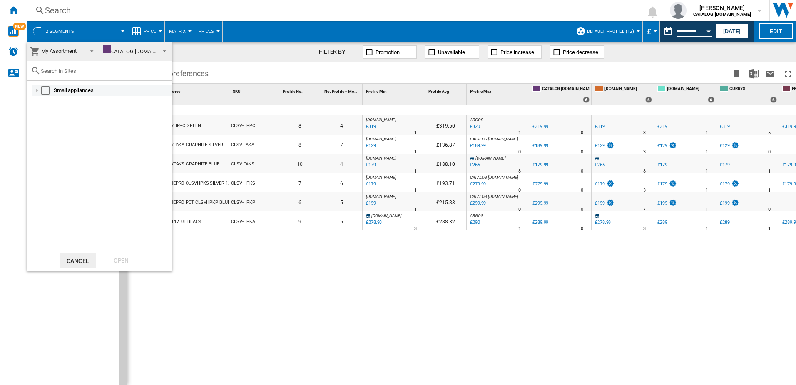
click at [35, 91] on div at bounding box center [37, 90] width 8 height 8
click at [47, 122] on div at bounding box center [46, 123] width 8 height 8
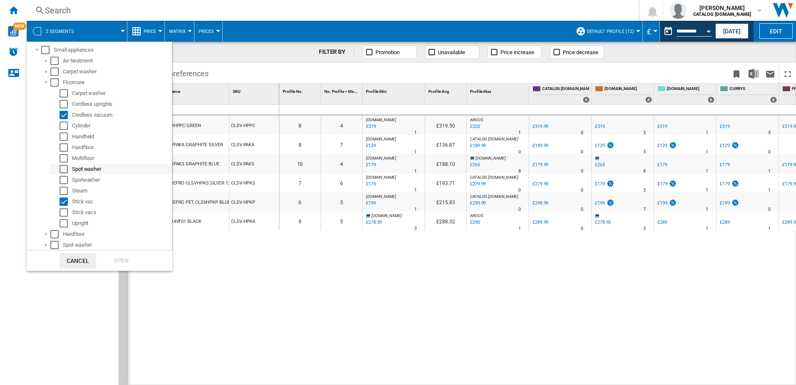
scroll to position [41, 0]
click at [63, 212] on div "Select" at bounding box center [64, 212] width 8 height 8
click at [118, 265] on div "Open" at bounding box center [121, 260] width 37 height 15
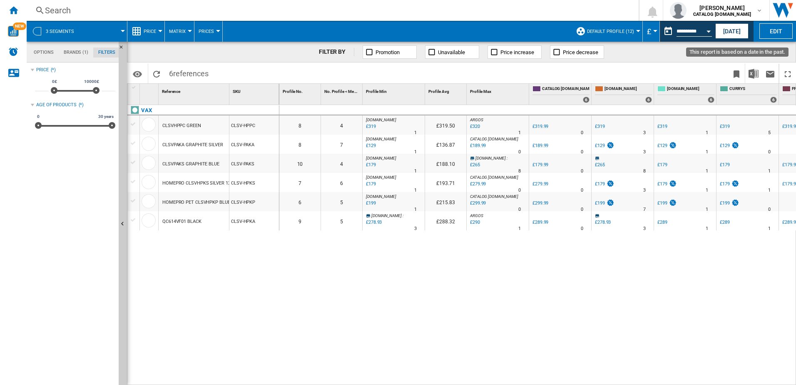
click at [682, 29] on input "**********" at bounding box center [694, 32] width 35 height 7
click at [710, 35] on button "Open calendar" at bounding box center [708, 29] width 15 height 15
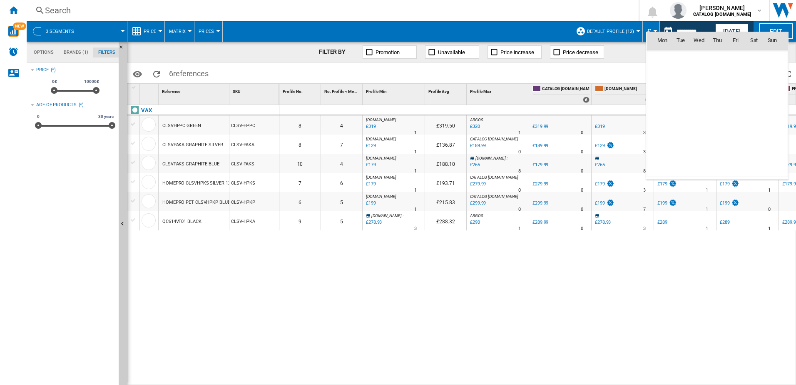
scroll to position [3422, 0]
click at [721, 32] on div "Mon Tue Wed Thu Fri Sat Sun Jan 25 1 2 3 4 5 6 7 8 9 10 11 12 13 14 15 16 17 18…" at bounding box center [717, 106] width 142 height 148
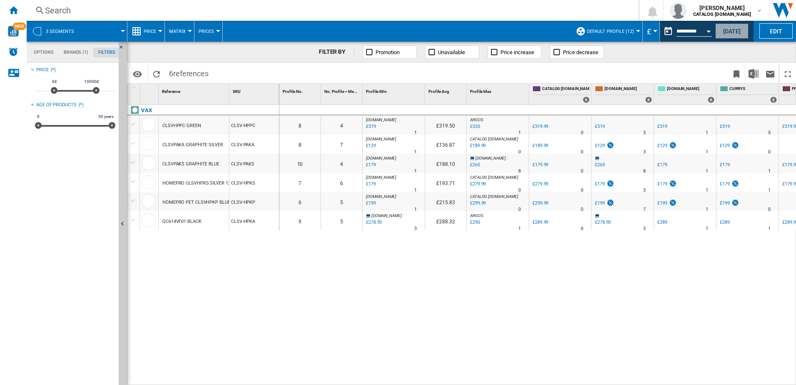
click at [724, 29] on button "Today" at bounding box center [732, 30] width 33 height 15
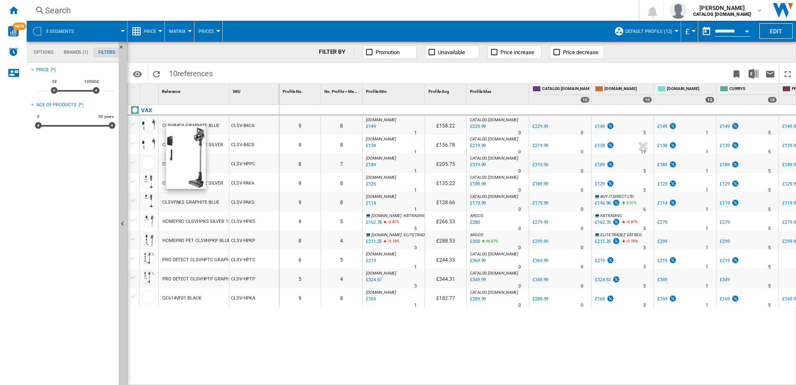
click at [152, 138] on div at bounding box center [149, 144] width 14 height 14
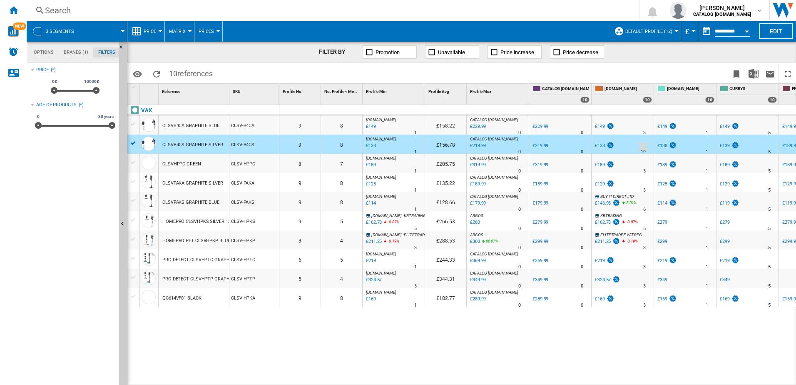
click at [239, 151] on div "CLSV-B4CS" at bounding box center [255, 144] width 50 height 19
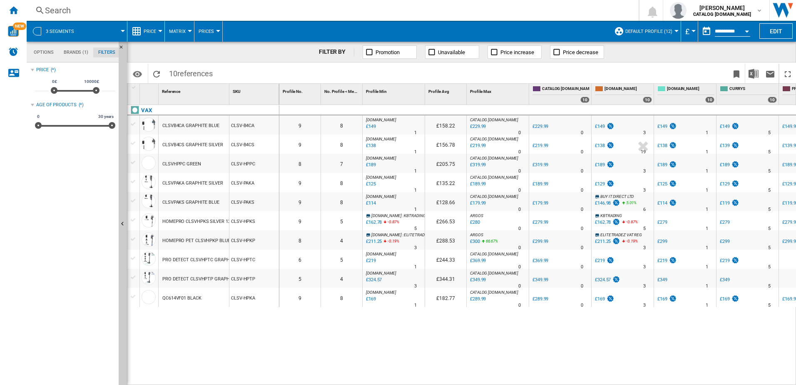
click at [189, 143] on div "CLSVB4CS GRAPHITE SILVER" at bounding box center [192, 144] width 61 height 19
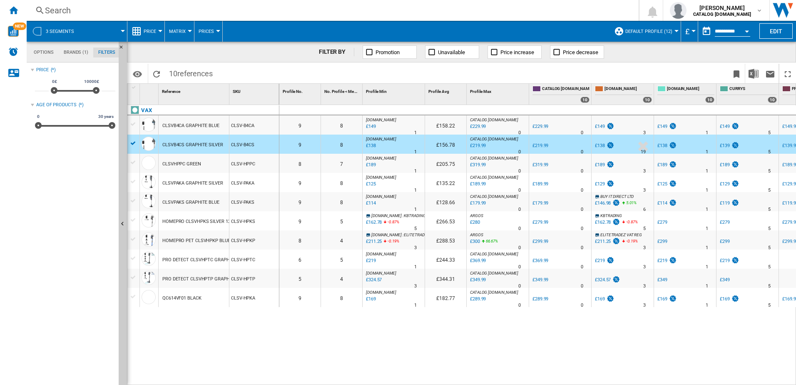
click at [192, 145] on div "CLSVB4CS GRAPHITE SILVER" at bounding box center [192, 144] width 61 height 19
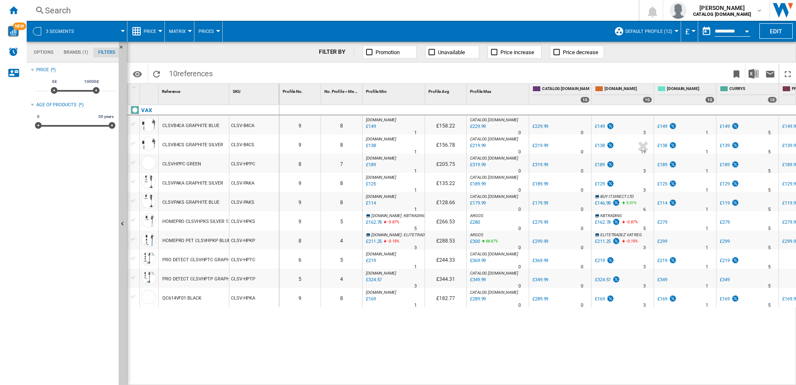
click at [193, 146] on div "CLSVB4CS GRAPHITE SILVER" at bounding box center [192, 144] width 61 height 19
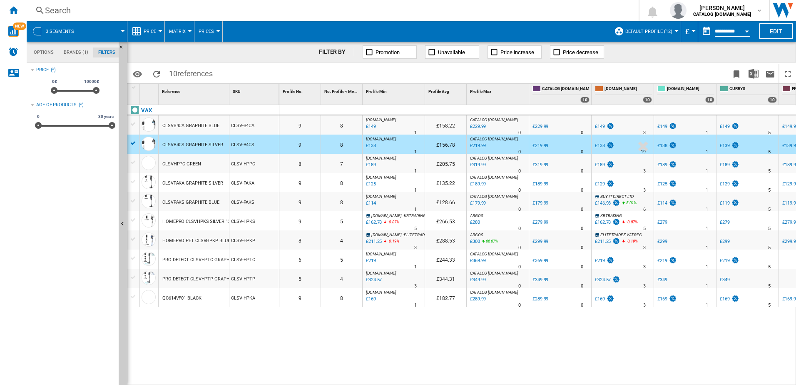
drag, startPoint x: 193, startPoint y: 146, endPoint x: 200, endPoint y: 145, distance: 7.1
click at [194, 146] on div "CLSVB4CS GRAPHITE SILVER" at bounding box center [192, 144] width 61 height 19
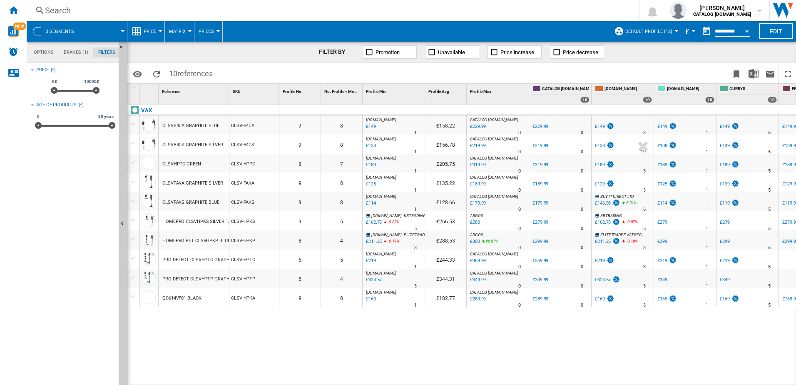
click at [205, 147] on div "CLSVB4CS GRAPHITE SILVER" at bounding box center [192, 144] width 61 height 19
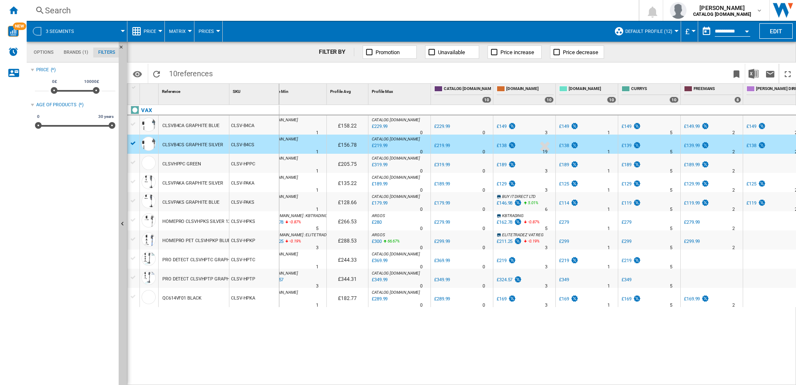
scroll to position [0, 276]
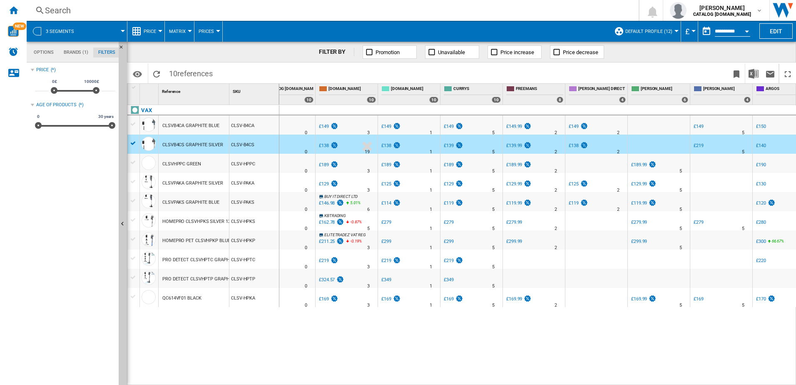
click at [765, 146] on div "£140" at bounding box center [761, 145] width 10 height 5
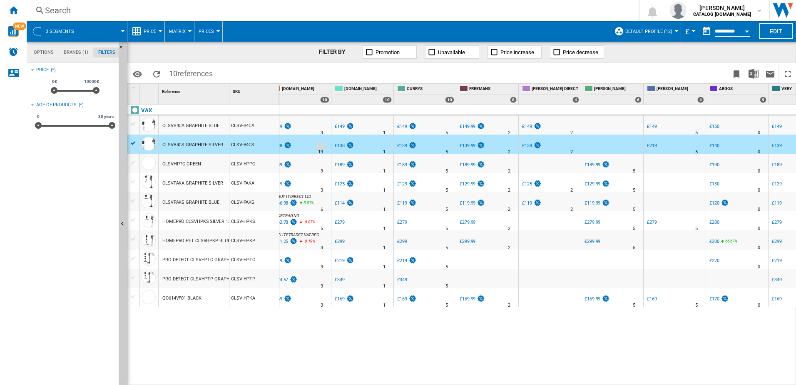
scroll to position [0, 357]
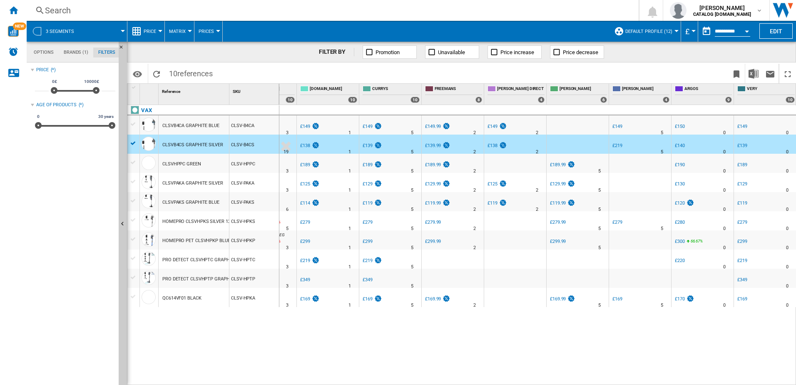
click at [285, 147] on div at bounding box center [285, 146] width 17 height 19
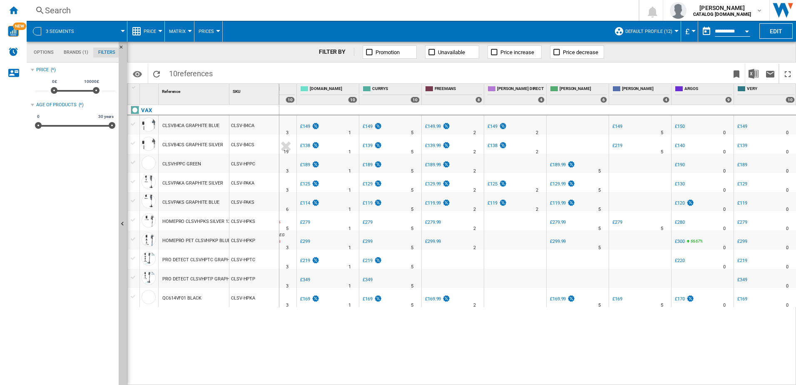
click at [134, 144] on div at bounding box center [133, 143] width 9 height 7
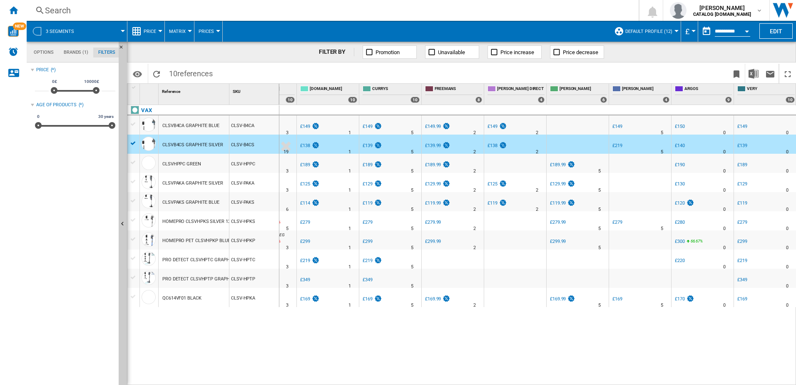
click at [133, 125] on div at bounding box center [133, 123] width 9 height 7
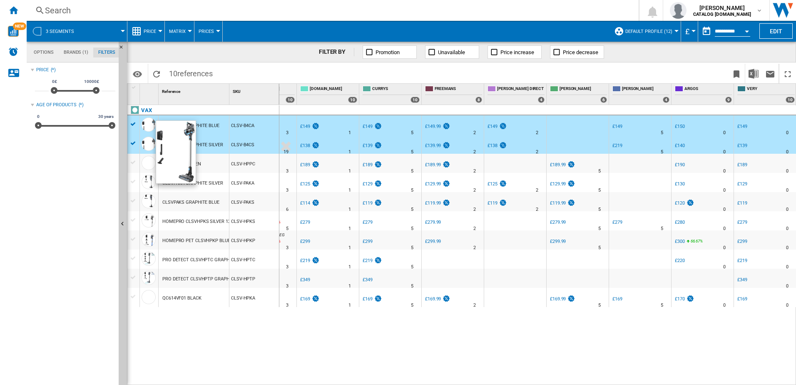
click at [152, 131] on div at bounding box center [149, 126] width 18 height 19
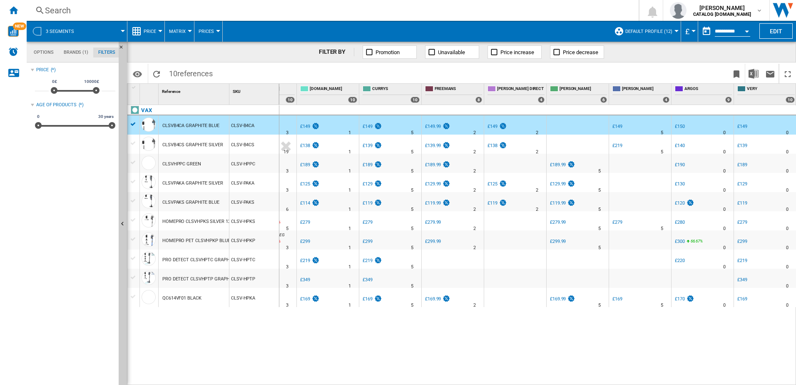
click at [137, 143] on div at bounding box center [133, 143] width 9 height 7
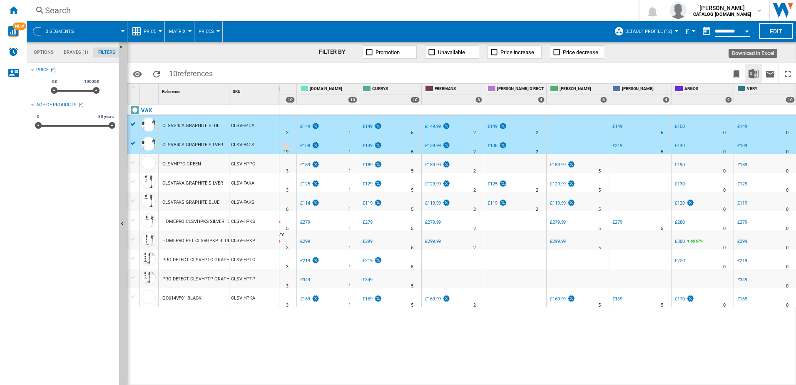
click at [754, 74] on img "Download in Excel" at bounding box center [754, 74] width 10 height 10
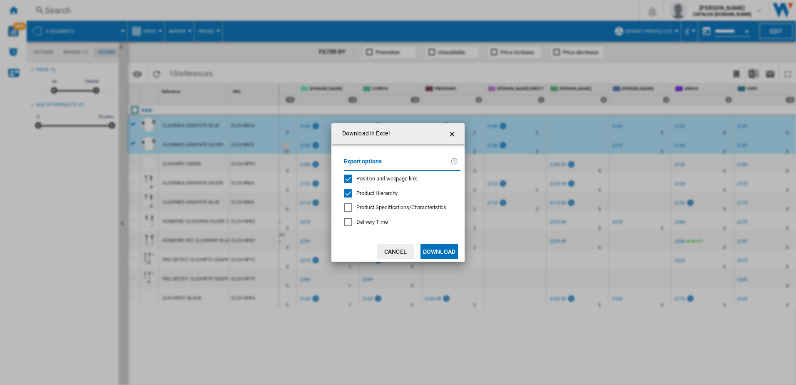
click at [434, 250] on button "Download" at bounding box center [439, 251] width 37 height 15
